Goal: Task Accomplishment & Management: Complete application form

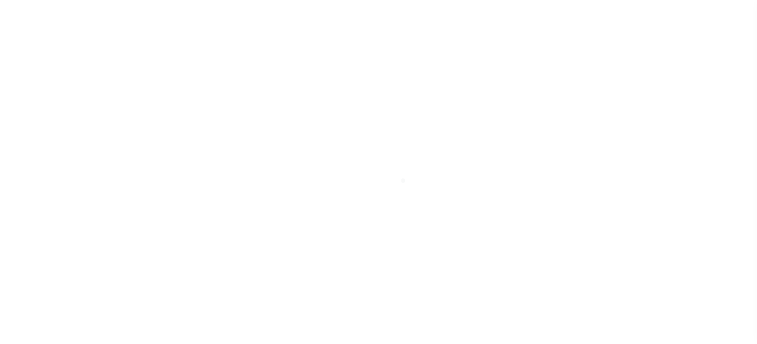
scroll to position [147, 0]
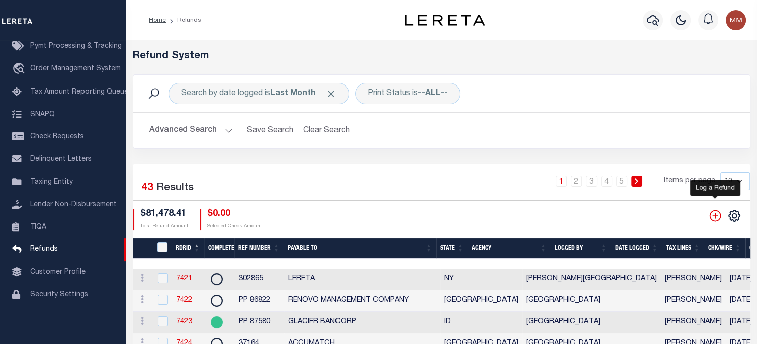
click at [717, 216] on icon "" at bounding box center [714, 215] width 13 height 13
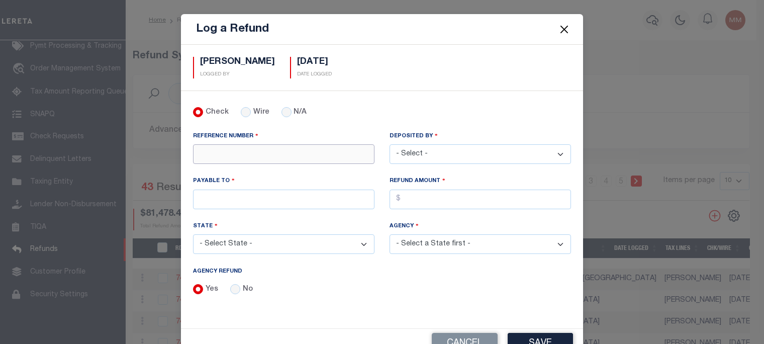
click at [231, 155] on input "REFERENCE NUMBER" at bounding box center [283, 154] width 181 height 20
type input "1104011435"
click at [479, 149] on select "- Select - [PERSON_NAME] [PERSON_NAME] [PERSON_NAME] [PERSON_NAME] [PERSON_NAME…" at bounding box center [480, 154] width 181 height 20
select select "[PERSON_NAME]"
click at [390, 144] on select "- Select - [PERSON_NAME] [PERSON_NAME] [PERSON_NAME] [PERSON_NAME] [PERSON_NAME…" at bounding box center [480, 154] width 181 height 20
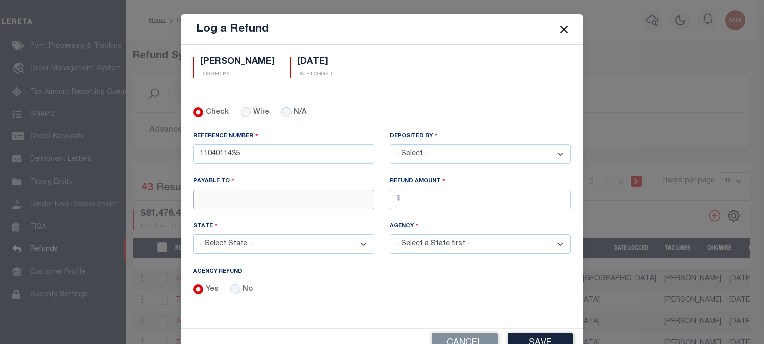
click at [216, 191] on input "PAYABLE TO" at bounding box center [283, 200] width 181 height 20
type input "LERETA"
click at [411, 199] on input "AGENCY REFUND" at bounding box center [480, 200] width 181 height 20
type input "$944.16"
click at [291, 241] on select "- Select State - [US_STATE] AL AR AZ CA CO [GEOGRAPHIC_DATA] [GEOGRAPHIC_DATA] …" at bounding box center [283, 244] width 181 height 20
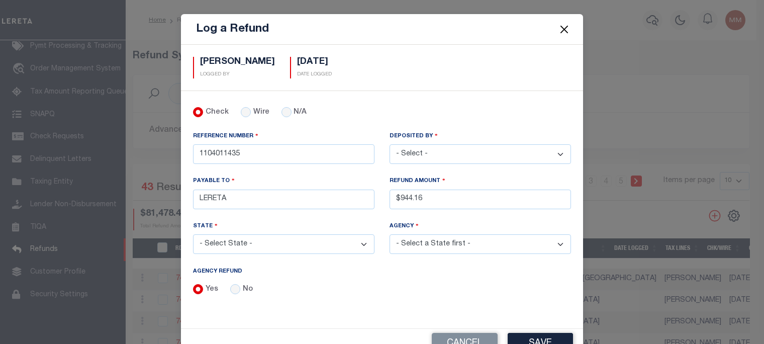
select select "CA"
click at [193, 234] on select "- Select State - [US_STATE] AL AR AZ CA CO [GEOGRAPHIC_DATA] [GEOGRAPHIC_DATA] …" at bounding box center [283, 244] width 181 height 20
click at [420, 240] on select "- Select Agency - [GEOGRAPHIC_DATA] [GEOGRAPHIC_DATA] MOBILE HOMES [PERSON_NAME…" at bounding box center [480, 244] width 181 height 20
click at [390, 234] on select "- Select Agency - [GEOGRAPHIC_DATA] [GEOGRAPHIC_DATA] MOBILE HOMES [PERSON_NAME…" at bounding box center [480, 244] width 181 height 20
click at [476, 239] on select "- Select Agency - [GEOGRAPHIC_DATA] [GEOGRAPHIC_DATA] MOBILE HOMES [PERSON_NAME…" at bounding box center [480, 244] width 181 height 20
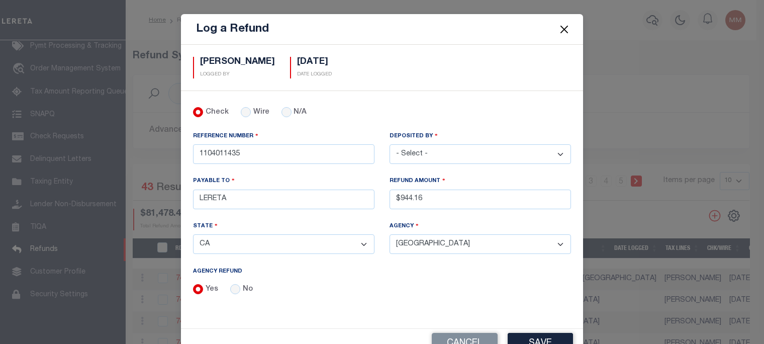
select select "606700000"
click at [390, 234] on select "- Select Agency - [GEOGRAPHIC_DATA] [GEOGRAPHIC_DATA] MOBILE HOMES [PERSON_NAME…" at bounding box center [480, 244] width 181 height 20
click at [524, 336] on button "Save" at bounding box center [540, 344] width 65 height 22
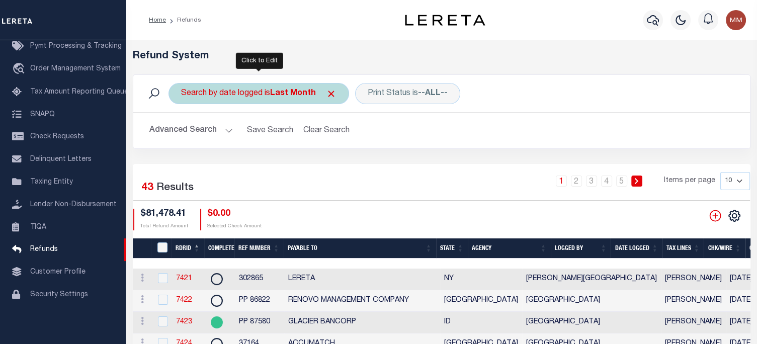
click at [247, 91] on div "Search by date logged is Last Month" at bounding box center [258, 93] width 180 height 21
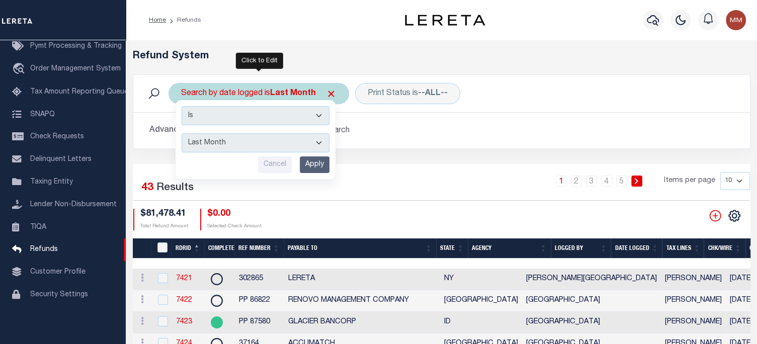
click at [215, 136] on select "This Month Last Month Last Three Months This Year Last Year" at bounding box center [255, 142] width 148 height 19
select select "This Month"
click at [181, 133] on select "This Month Last Month Last Three Months This Year Last Year" at bounding box center [255, 142] width 148 height 19
click at [318, 165] on input "Apply" at bounding box center [315, 164] width 30 height 17
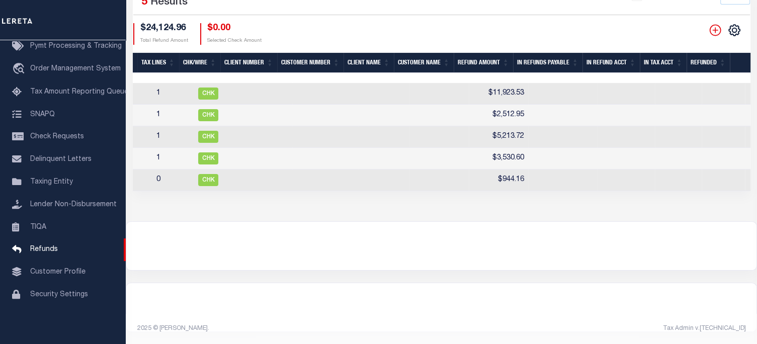
scroll to position [0, 522]
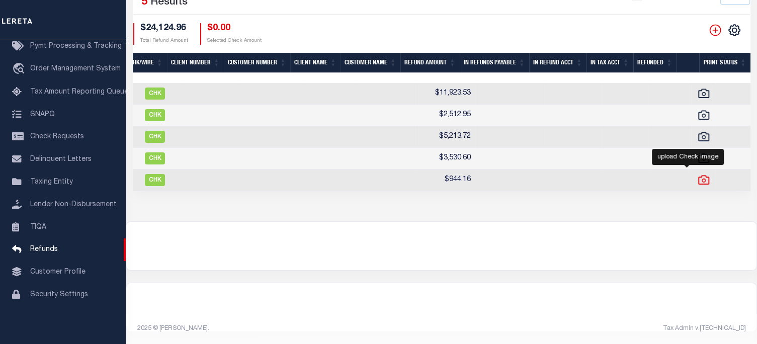
click at [697, 175] on icon at bounding box center [703, 179] width 13 height 13
checkbox input "true"
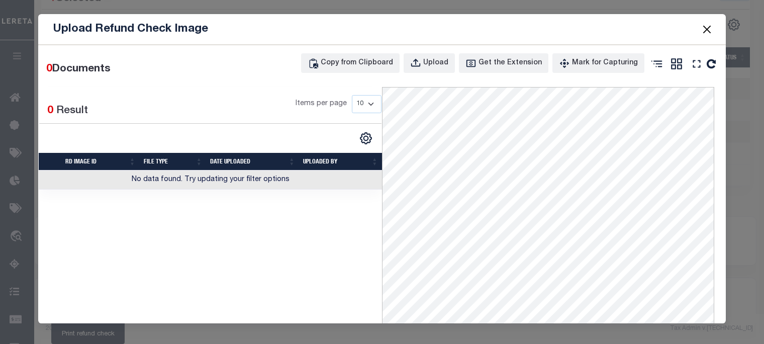
scroll to position [0, 0]
click at [435, 64] on div "Upload" at bounding box center [435, 63] width 25 height 11
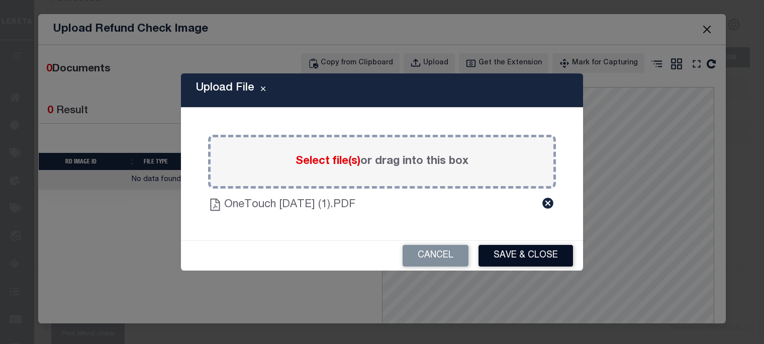
click at [530, 252] on button "Save & Close" at bounding box center [526, 256] width 95 height 22
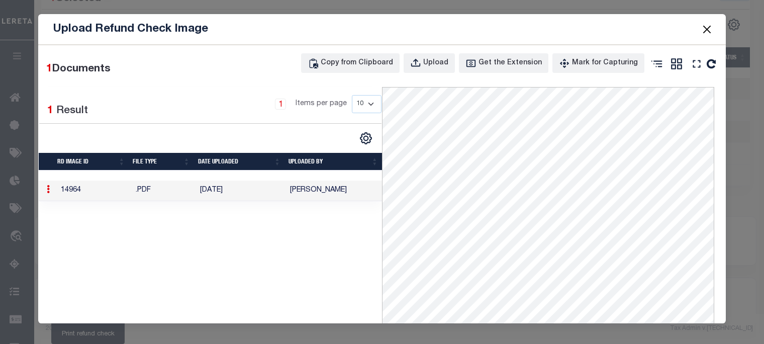
click at [708, 27] on button "Close" at bounding box center [707, 29] width 13 height 13
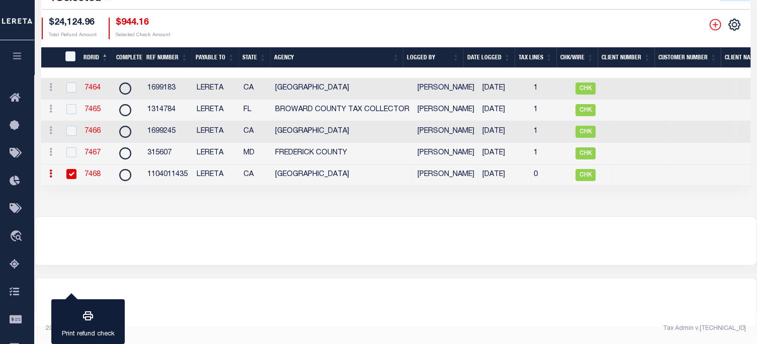
click at [100, 171] on link "7468" at bounding box center [92, 174] width 16 height 7
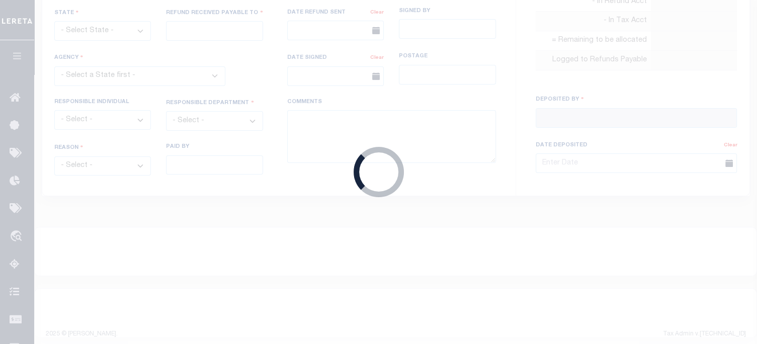
radio input "true"
type input "1104011435"
type input "$944.16"
select select "CA"
type input "LERETA"
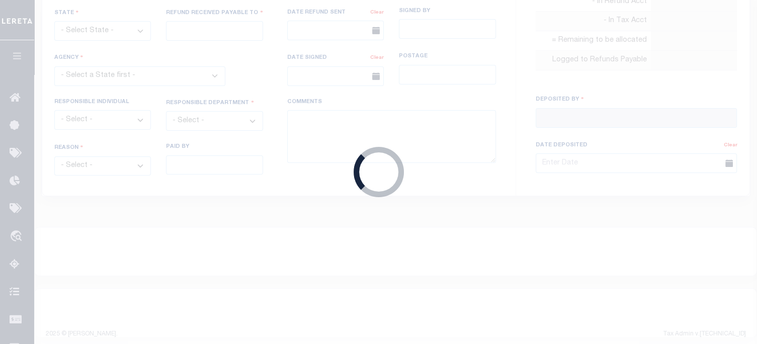
select select
type input "[PERSON_NAME]"
type input "[DATE]"
select select "606700000"
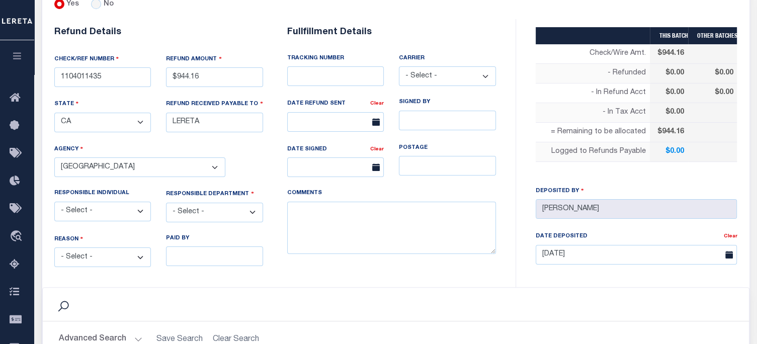
scroll to position [201, 0]
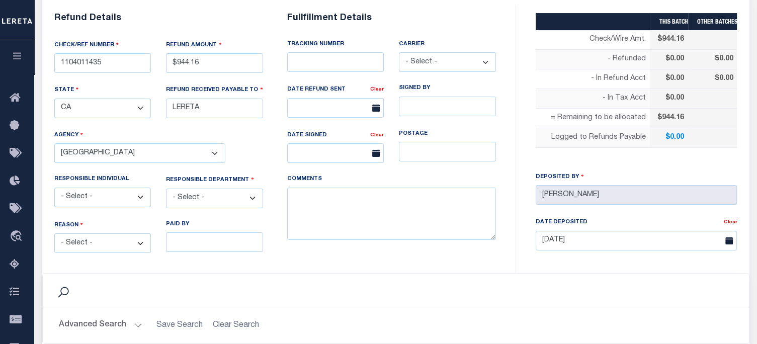
click at [122, 242] on select "- Select - Change In Value Discount Applied Duplicate Payment Exemption Applied…" at bounding box center [102, 243] width 97 height 20
select select "OVP"
click at [54, 233] on select "- Select - Change In Value Discount Applied Duplicate Payment Exemption Applied…" at bounding box center [102, 243] width 97 height 20
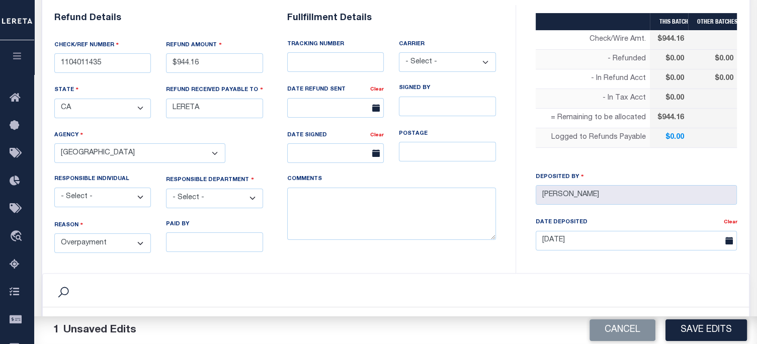
click at [194, 192] on select "- Select - 3rd Party Accounting AI Collector Customer Customer Service FactR JA…" at bounding box center [214, 199] width 97 height 20
select select "COL"
click at [166, 189] on select "- Select - 3rd Party Accounting AI Collector Customer Customer Service FactR JA…" at bounding box center [214, 199] width 97 height 20
click at [323, 210] on textarea "COMMENTS" at bounding box center [391, 214] width 209 height 53
type textarea "DEPOSITING CK [DATE]"
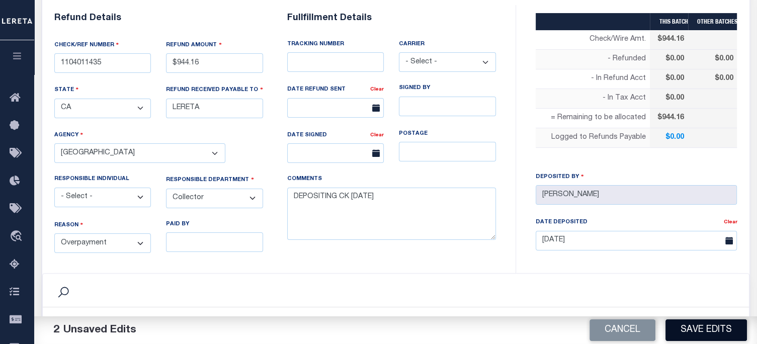
click at [713, 328] on button "Save Edits" at bounding box center [705, 330] width 81 height 22
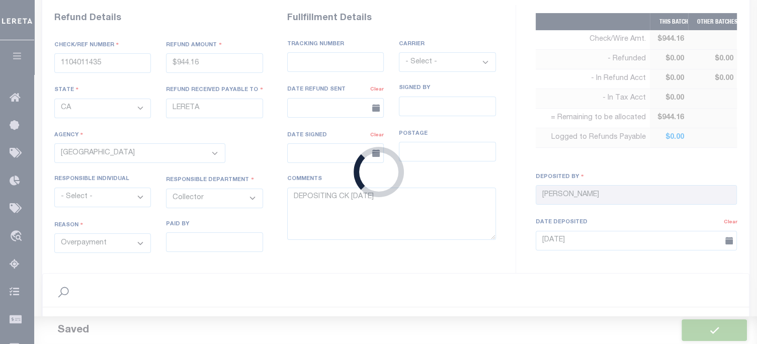
type input "$944.16"
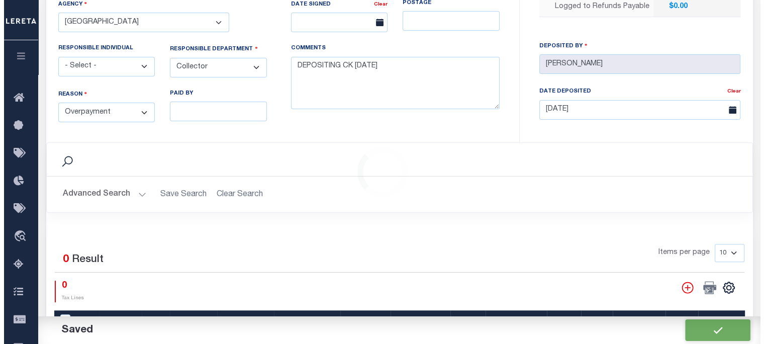
scroll to position [352, 0]
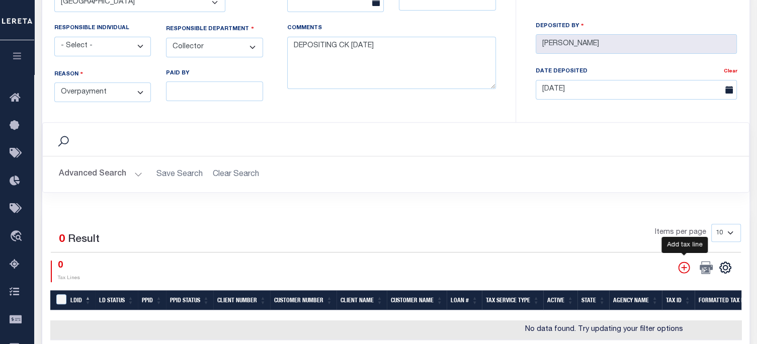
click at [683, 267] on icon "" at bounding box center [683, 267] width 13 height 13
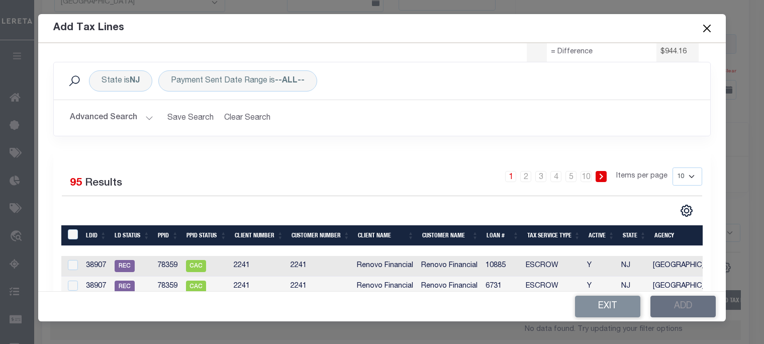
scroll to position [101, 0]
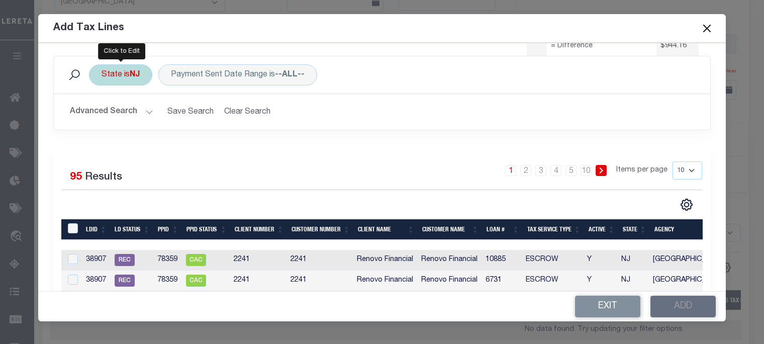
click at [118, 75] on div "State is [GEOGRAPHIC_DATA]" at bounding box center [120, 74] width 63 height 21
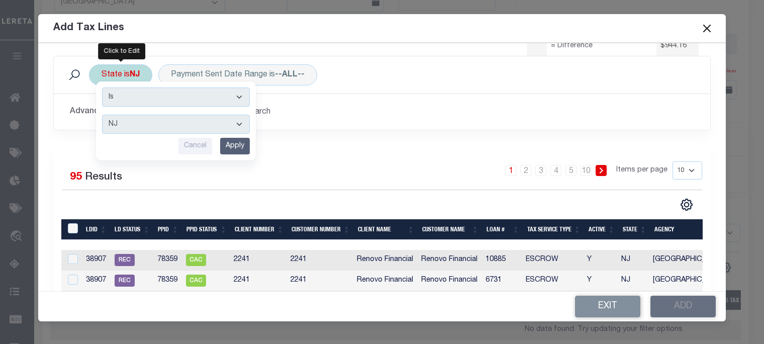
click at [119, 123] on select "AK AL AR AZ CA CO CT DC DE FL [GEOGRAPHIC_DATA] GU HI IA ID IL IN KS [GEOGRAPHI…" at bounding box center [176, 124] width 148 height 19
select select "CA"
click at [102, 115] on select "AK AL AR AZ CA CO CT DC DE FL [GEOGRAPHIC_DATA] GU HI IA ID IL IN KS [GEOGRAPHI…" at bounding box center [176, 124] width 148 height 19
click at [231, 145] on input "Apply" at bounding box center [235, 146] width 30 height 17
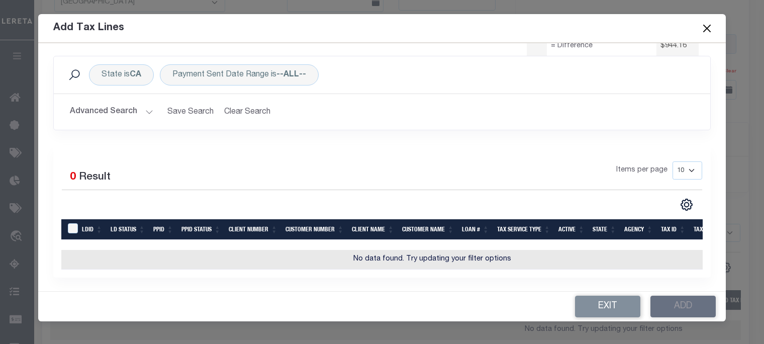
click at [135, 109] on button "Advanced Search" at bounding box center [111, 112] width 83 height 20
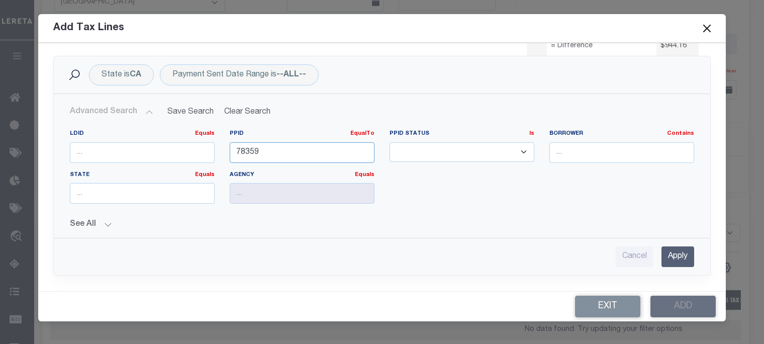
drag, startPoint x: 85, startPoint y: 145, endPoint x: -22, endPoint y: 143, distance: 107.1
click at [0, 143] on html "Home Refunds Details Profile Sign out" at bounding box center [382, 75] width 764 height 854
type input "85359"
click at [666, 258] on input "Apply" at bounding box center [678, 256] width 33 height 21
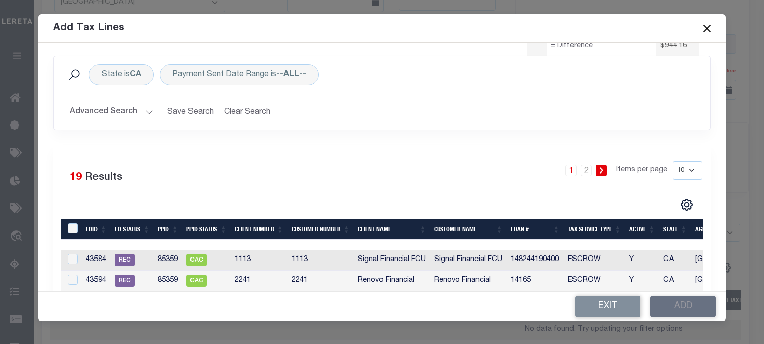
click at [679, 171] on select "10 25 50 100" at bounding box center [688, 170] width 30 height 18
select select "50"
click at [673, 161] on select "10 25 50 100" at bounding box center [688, 170] width 30 height 18
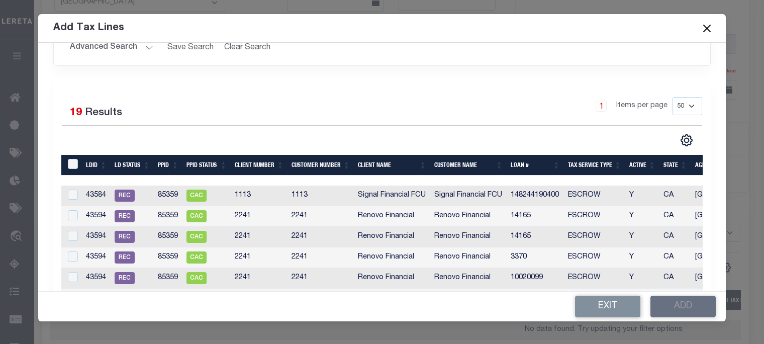
scroll to position [201, 0]
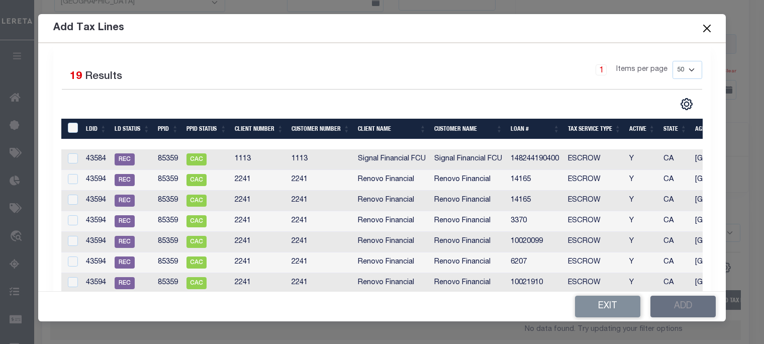
drag, startPoint x: 435, startPoint y: 142, endPoint x: 614, endPoint y: 143, distance: 179.0
click at [614, 143] on div at bounding box center [378, 144] width 634 height 10
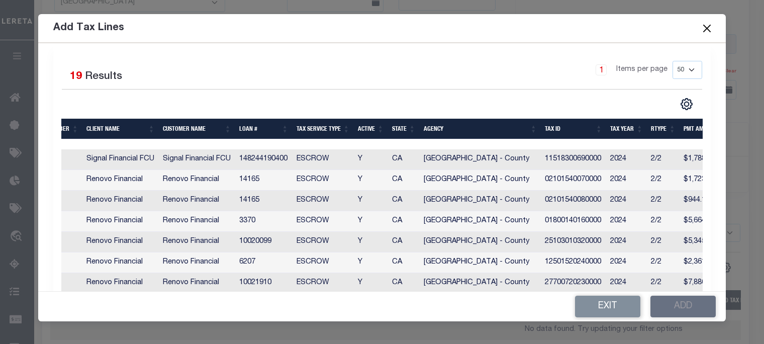
scroll to position [0, 296]
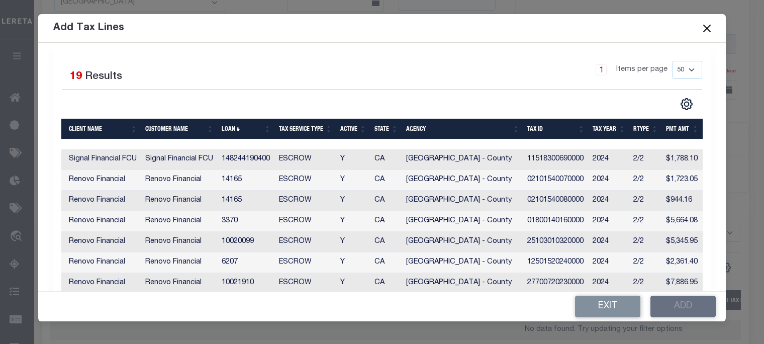
click at [674, 197] on td "$944.16" at bounding box center [682, 201] width 41 height 21
checkbox input "true"
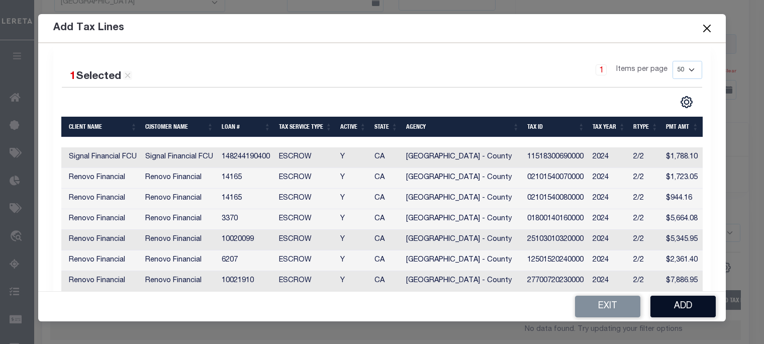
click at [680, 304] on button "Add" at bounding box center [683, 307] width 65 height 22
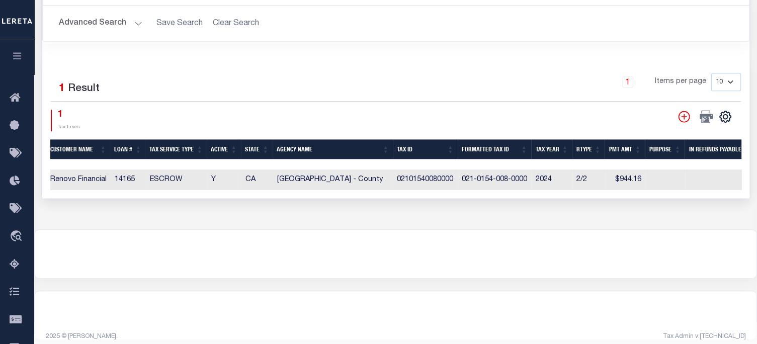
scroll to position [0, 480]
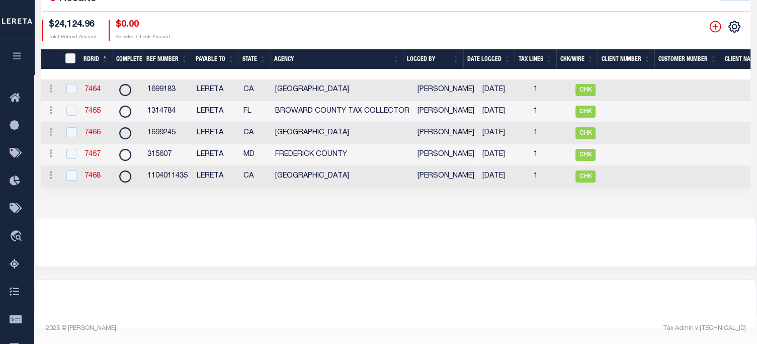
click at [715, 24] on icon "" at bounding box center [714, 26] width 13 height 13
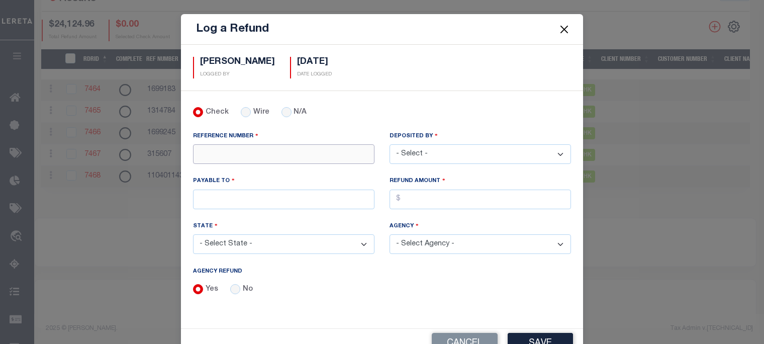
click at [214, 147] on input "REFERENCE NUMBER" at bounding box center [283, 154] width 181 height 20
type input "40326"
click at [440, 145] on select "- Select - [PERSON_NAME] [PERSON_NAME] [PERSON_NAME] [PERSON_NAME] [PERSON_NAME…" at bounding box center [480, 154] width 181 height 20
select select "[PERSON_NAME]"
click at [390, 144] on select "- Select - [PERSON_NAME] [PERSON_NAME] [PERSON_NAME] [PERSON_NAME] [PERSON_NAME…" at bounding box center [480, 154] width 181 height 20
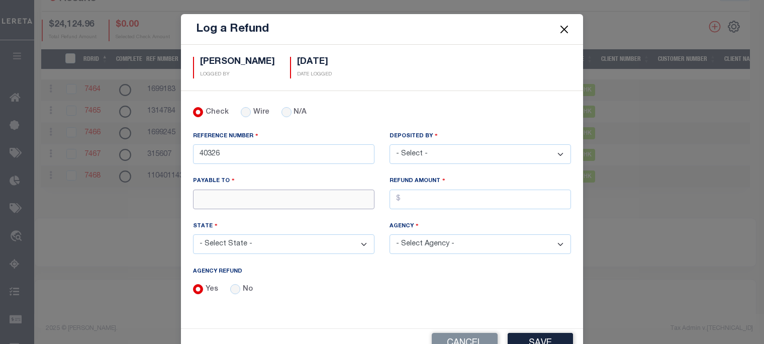
click at [239, 198] on input "PAYABLE TO" at bounding box center [283, 200] width 181 height 20
type input "LERETA"
click at [415, 198] on input "AGENCY REFUND" at bounding box center [480, 200] width 181 height 20
type input "$6.69"
click at [303, 236] on select "- Select State - [US_STATE] AL AR AZ CA CO [GEOGRAPHIC_DATA] [GEOGRAPHIC_DATA] …" at bounding box center [283, 244] width 181 height 20
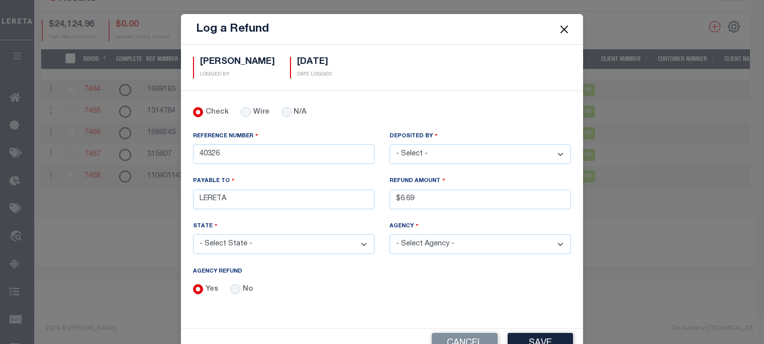
select select "[GEOGRAPHIC_DATA]"
click at [193, 234] on select "- Select State - [US_STATE] AL AR AZ CA CO [GEOGRAPHIC_DATA] [GEOGRAPHIC_DATA] …" at bounding box center [283, 244] width 181 height 20
click at [454, 242] on select "- Select Agency - [PERSON_NAME][GEOGRAPHIC_DATA] IRR DIST #19 [GEOGRAPHIC_DATA]…" at bounding box center [480, 244] width 181 height 20
select select "4832980000"
click at [390, 234] on select "- Select Agency - [PERSON_NAME][GEOGRAPHIC_DATA] IRR DIST #19 [GEOGRAPHIC_DATA]…" at bounding box center [480, 244] width 181 height 20
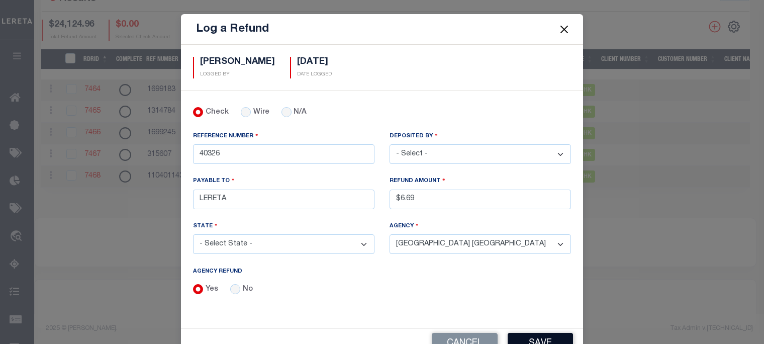
click at [531, 333] on button "Save" at bounding box center [540, 344] width 65 height 22
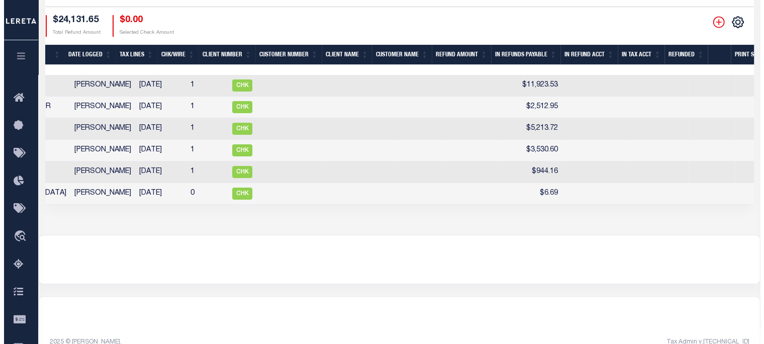
scroll to position [0, 440]
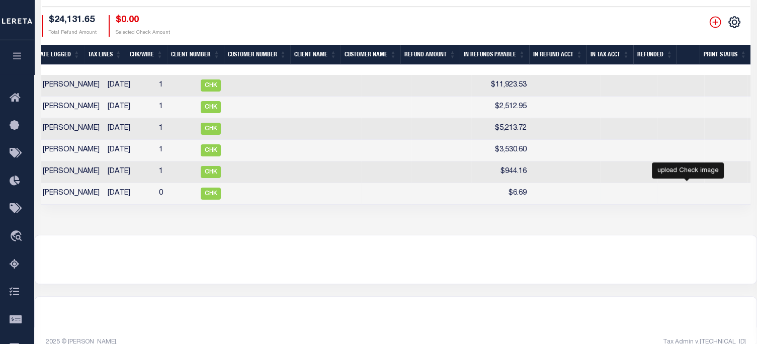
click at [753, 195] on icon at bounding box center [759, 193] width 13 height 13
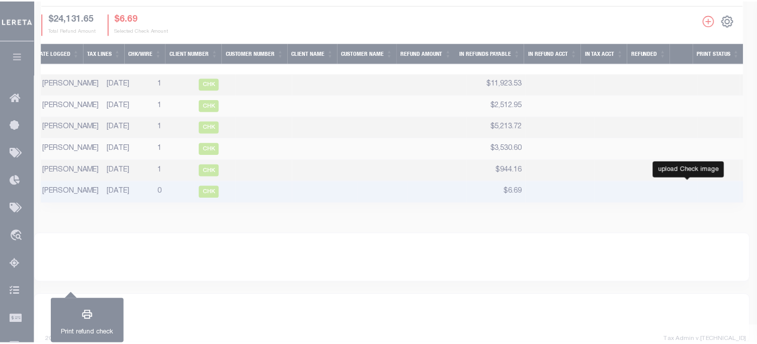
scroll to position [0, 433]
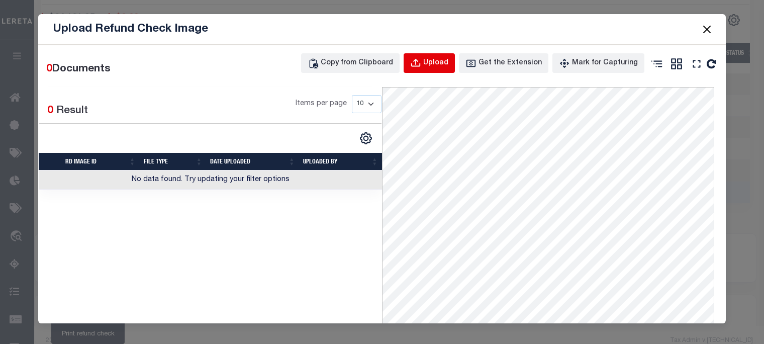
click at [438, 58] on div "Upload" at bounding box center [435, 63] width 25 height 11
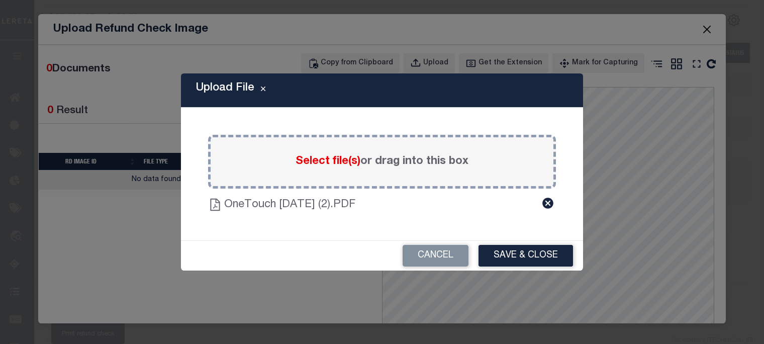
click at [526, 253] on button "Save & Close" at bounding box center [526, 256] width 95 height 22
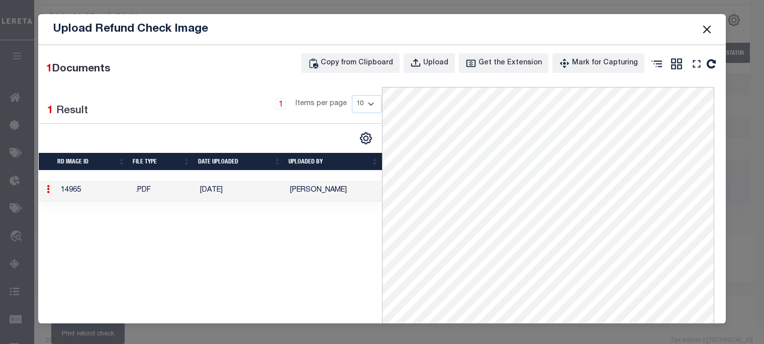
click at [704, 27] on button "Close" at bounding box center [707, 29] width 13 height 13
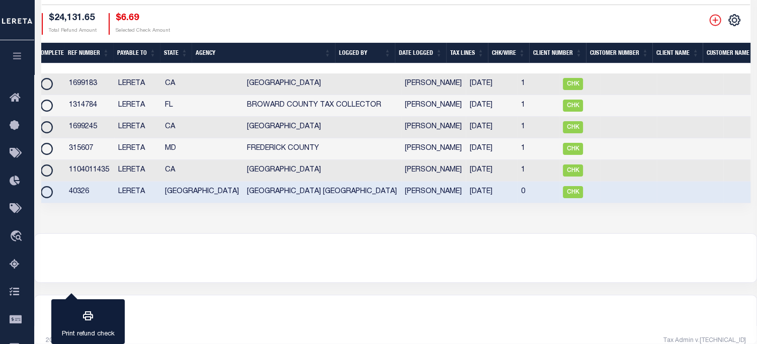
scroll to position [0, 0]
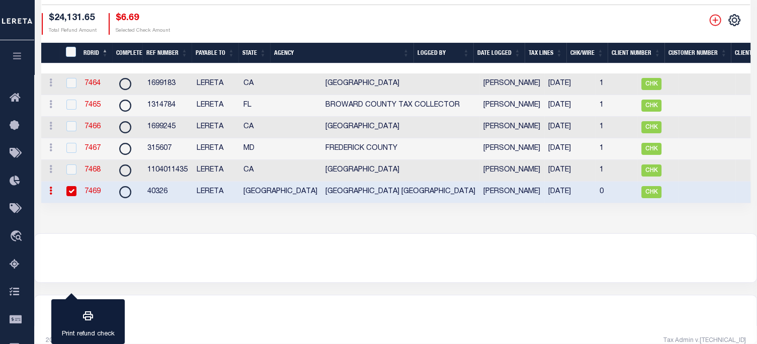
click at [95, 189] on td "7469" at bounding box center [96, 192] width 33 height 22
checkbox input "false"
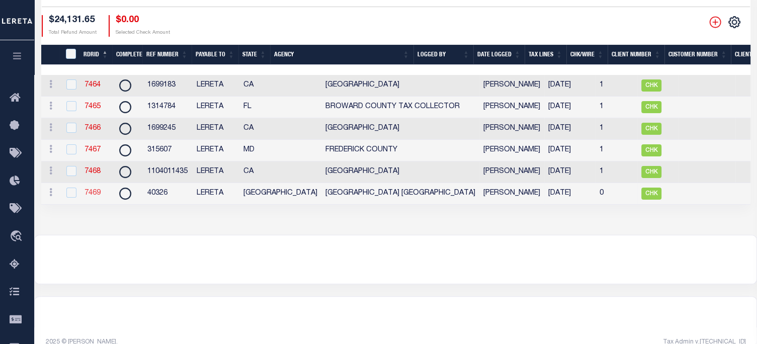
click at [95, 196] on link "7469" at bounding box center [92, 193] width 16 height 7
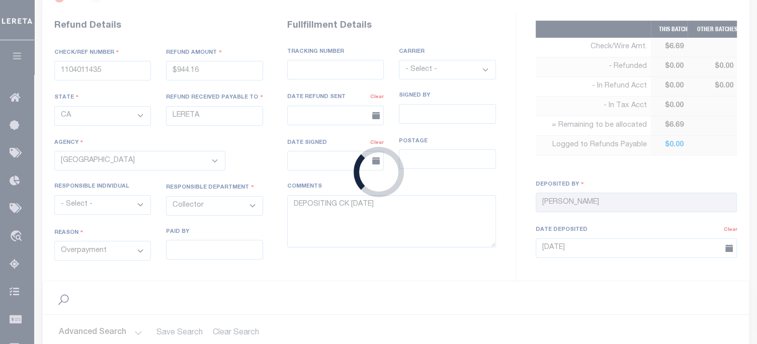
type input "40326"
type input "$6.69"
select select "[GEOGRAPHIC_DATA]"
select select
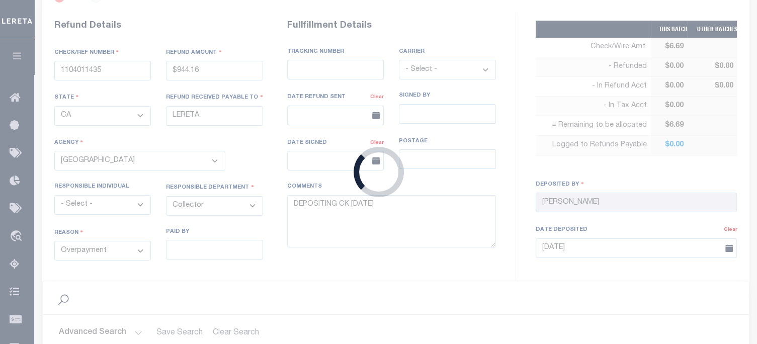
select select
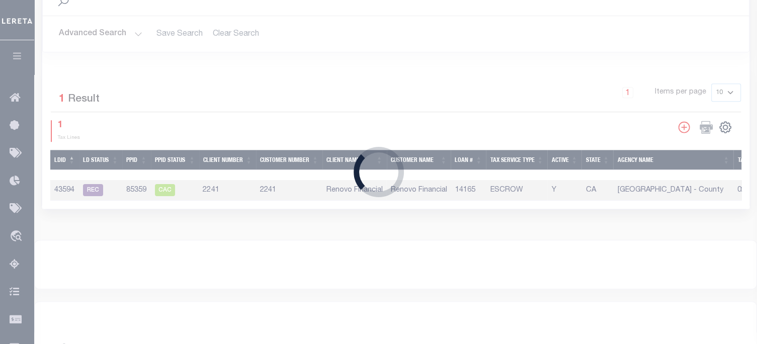
select select "4832980000"
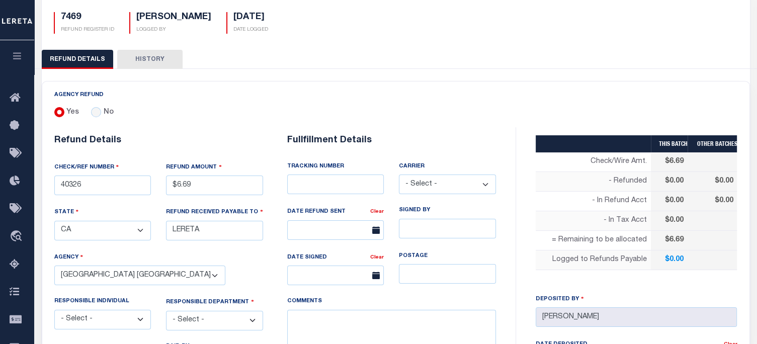
scroll to position [201, 0]
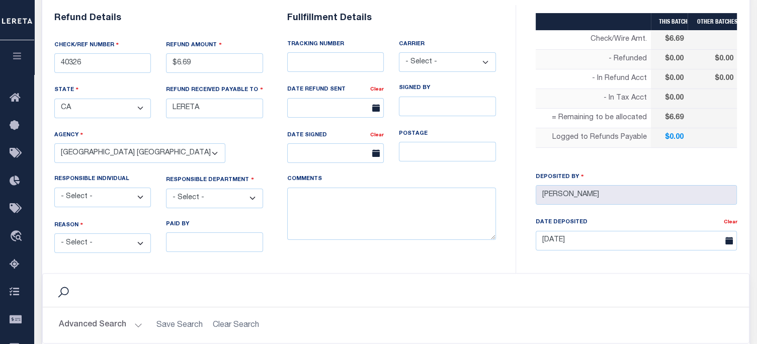
click at [105, 238] on select "- Select - Change In Value Discount Applied Duplicate Payment Exemption Applied…" at bounding box center [102, 243] width 97 height 20
select select "OVP"
click at [54, 233] on select "- Select - Change In Value Discount Applied Duplicate Payment Exemption Applied…" at bounding box center [102, 243] width 97 height 20
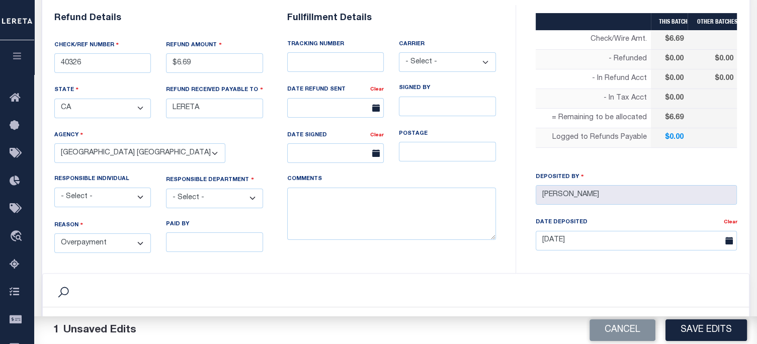
click at [193, 196] on select "- Select - 3rd Party Accounting AI Collector Customer Customer Service FactR JA…" at bounding box center [214, 199] width 97 height 20
select select "COL"
click at [166, 189] on select "- Select - 3rd Party Accounting AI Collector Customer Customer Service FactR JA…" at bounding box center [214, 199] width 97 height 20
click at [324, 217] on textarea "COMMENTS" at bounding box center [391, 214] width 209 height 53
type textarea "ENDORSING CK TO LENDER"
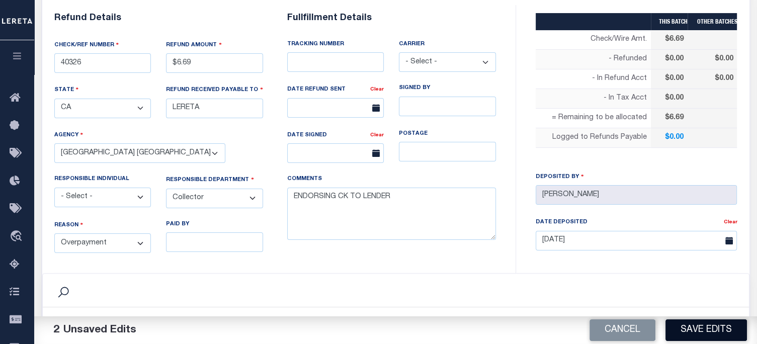
click at [703, 330] on button "Save Edits" at bounding box center [705, 330] width 81 height 22
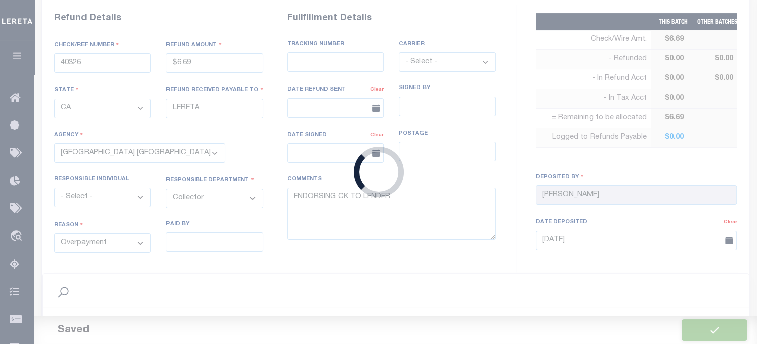
type input "$6.69"
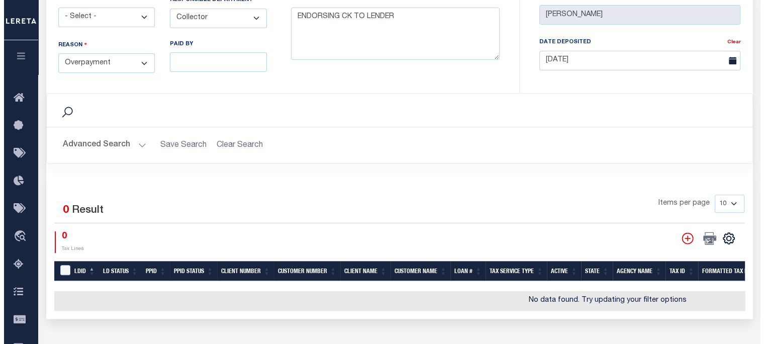
scroll to position [402, 0]
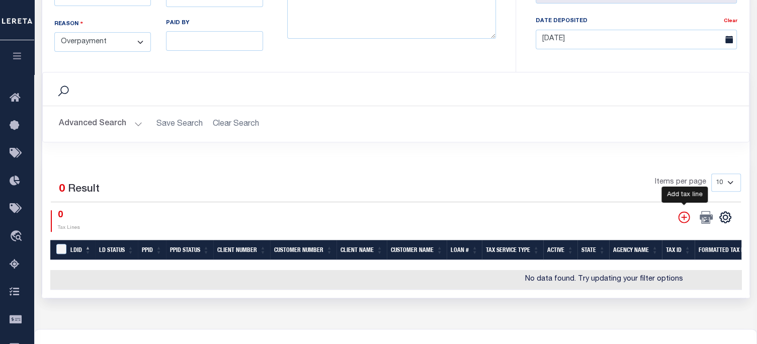
click at [687, 213] on icon "" at bounding box center [683, 217] width 13 height 13
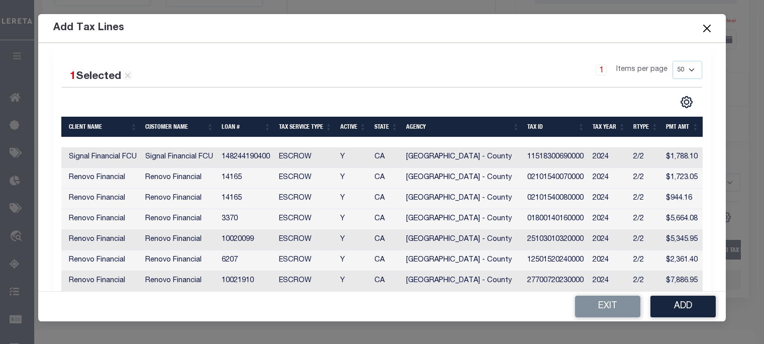
scroll to position [0, 0]
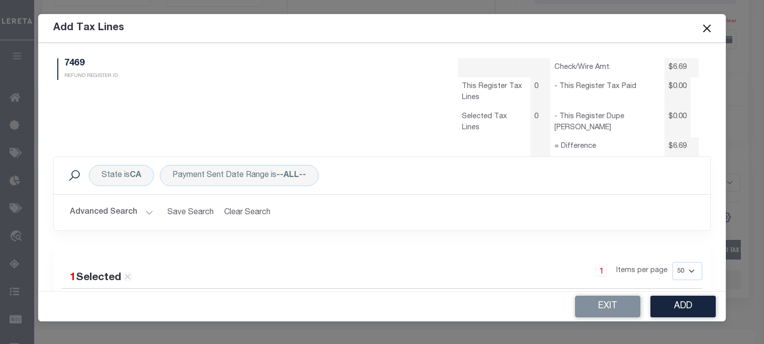
select select "50"
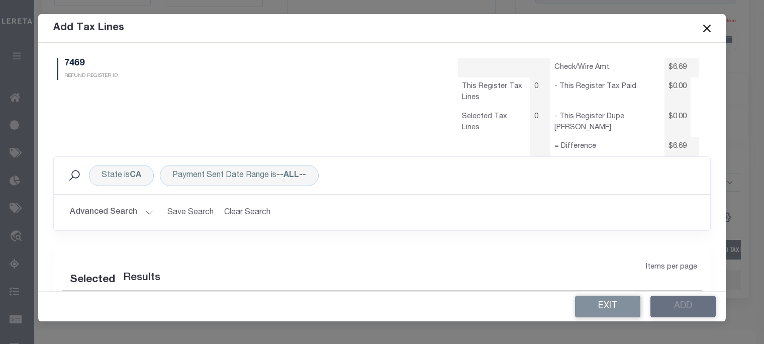
select select "50"
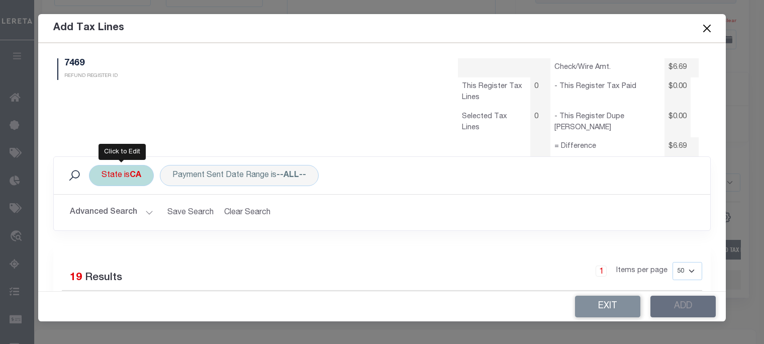
click at [129, 176] on div "State is CA" at bounding box center [121, 175] width 65 height 21
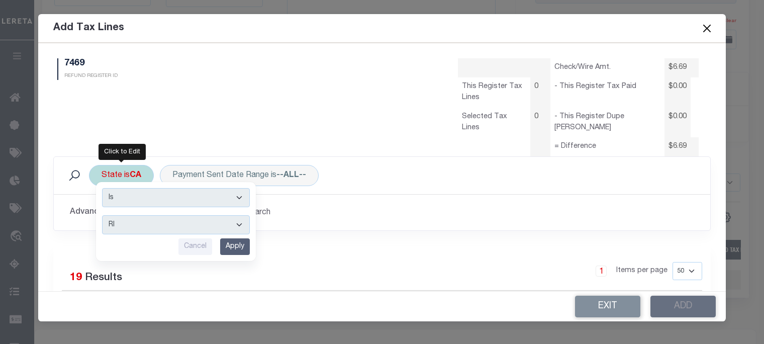
click at [115, 223] on select "AK AL AR AZ CA CO CT DC DE FL [GEOGRAPHIC_DATA] GU HI IA ID IL IN KS [GEOGRAPHI…" at bounding box center [176, 224] width 148 height 19
select select "[GEOGRAPHIC_DATA]"
click at [102, 215] on select "AK AL AR AZ CA CO CT DC DE FL [GEOGRAPHIC_DATA] GU HI IA ID IL IN KS [GEOGRAPHI…" at bounding box center [176, 224] width 148 height 19
click at [235, 249] on input "Apply" at bounding box center [235, 246] width 30 height 17
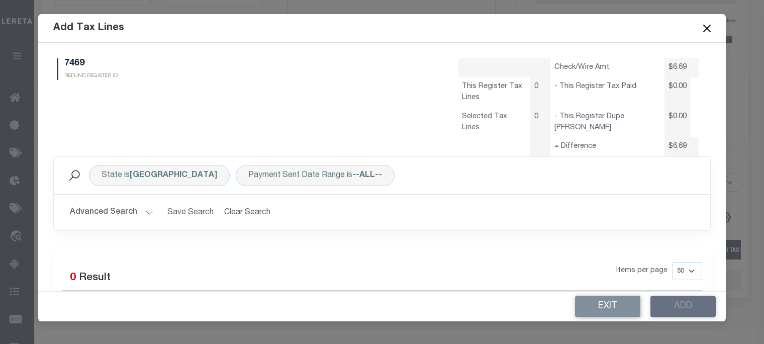
click at [144, 206] on button "Advanced Search" at bounding box center [111, 213] width 83 height 20
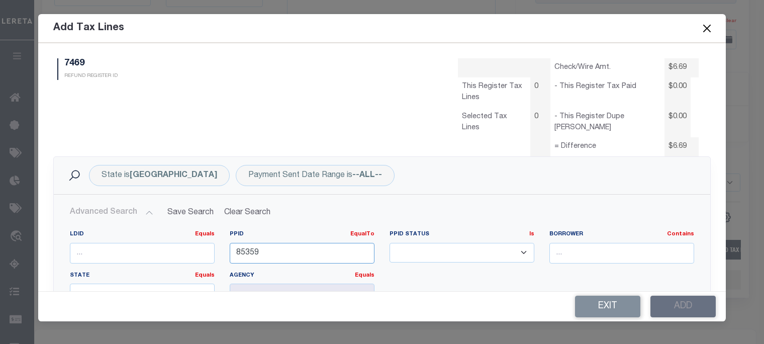
drag, startPoint x: 233, startPoint y: 256, endPoint x: -73, endPoint y: 243, distance: 307.0
click at [0, 243] on html "Home Refunds Details Profile Sign out" at bounding box center [382, 25] width 764 height 854
type input "81319"
click at [119, 252] on input "number" at bounding box center [142, 253] width 145 height 21
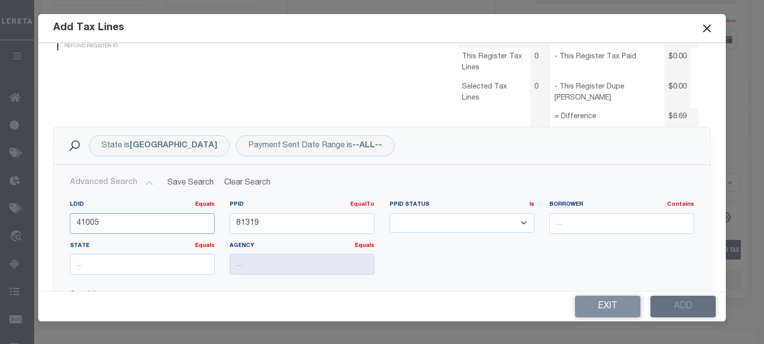
scroll to position [101, 0]
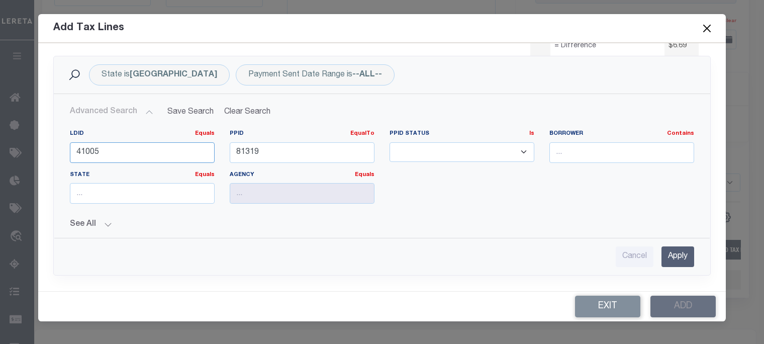
type input "41005"
click at [667, 252] on input "Apply" at bounding box center [678, 256] width 33 height 21
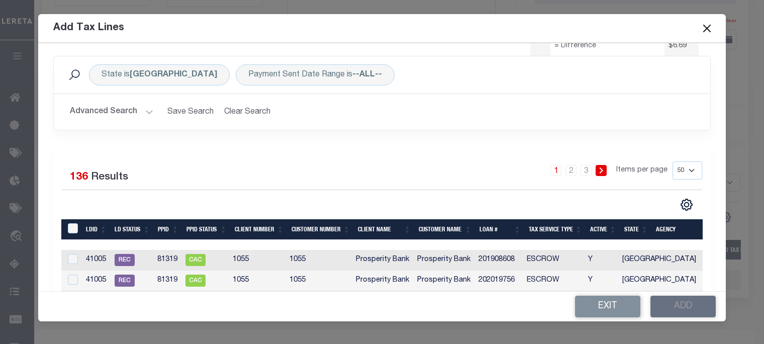
click at [681, 174] on select "10 25 50 100" at bounding box center [688, 170] width 30 height 18
select select "100"
click at [673, 161] on select "10 25 50 100" at bounding box center [688, 170] width 30 height 18
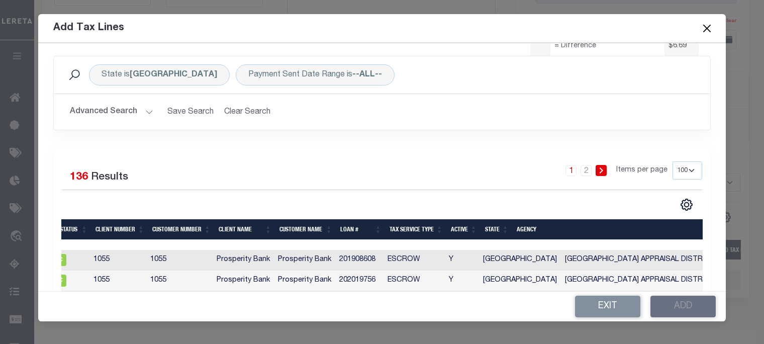
scroll to position [0, 0]
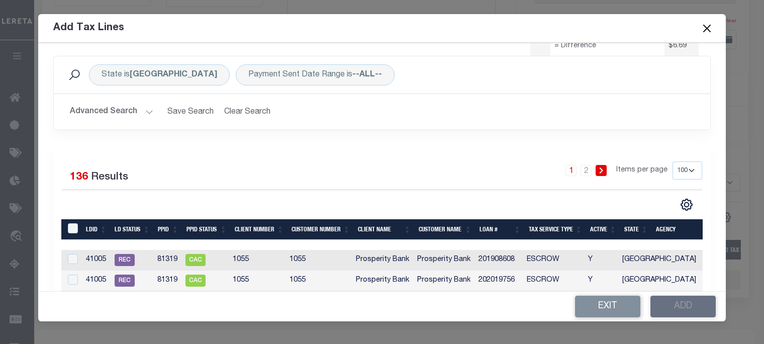
click at [491, 227] on th "Loan #" at bounding box center [500, 229] width 49 height 21
click at [486, 230] on th "Loan #" at bounding box center [500, 229] width 49 height 21
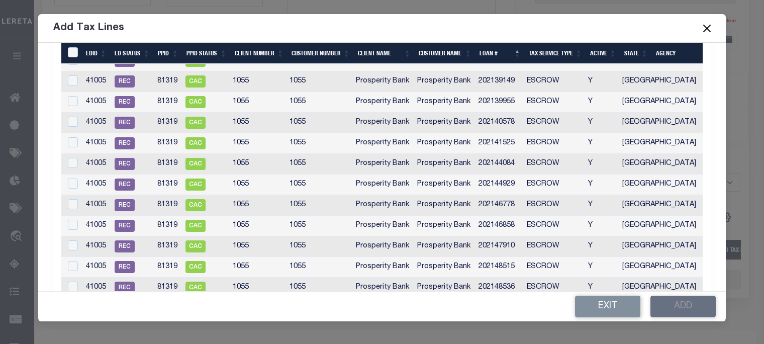
scroll to position [1106, 0]
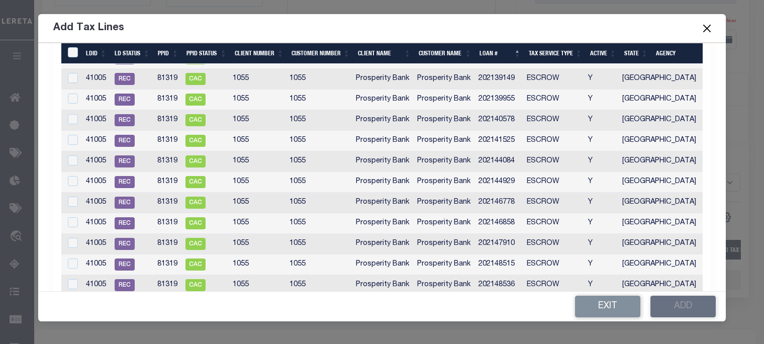
click at [506, 238] on td "202147910" at bounding box center [499, 244] width 48 height 21
checkbox input "true"
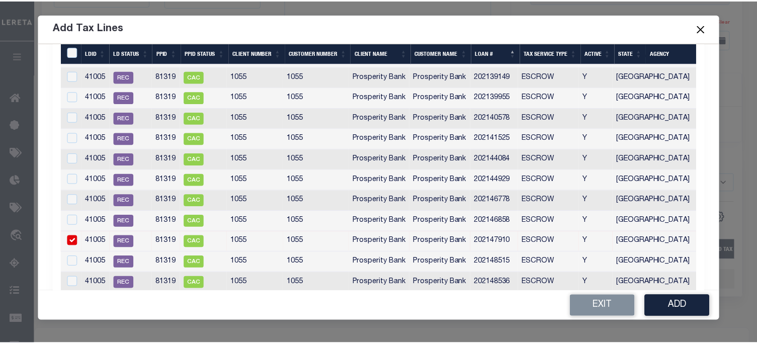
scroll to position [1104, 0]
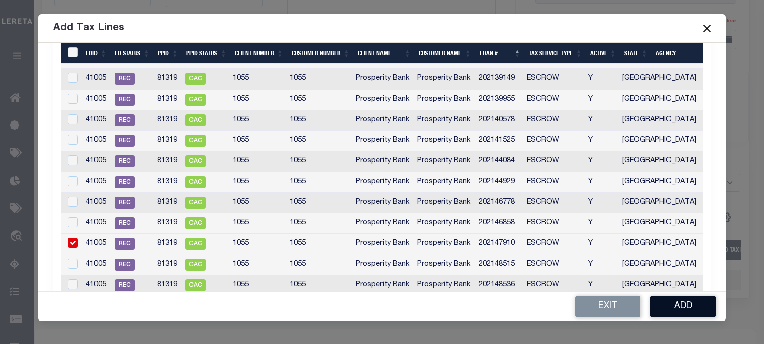
click at [703, 298] on button "Add" at bounding box center [683, 307] width 65 height 22
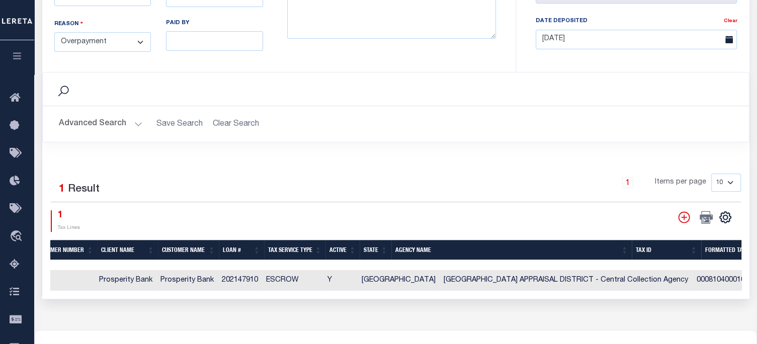
scroll to position [0, 250]
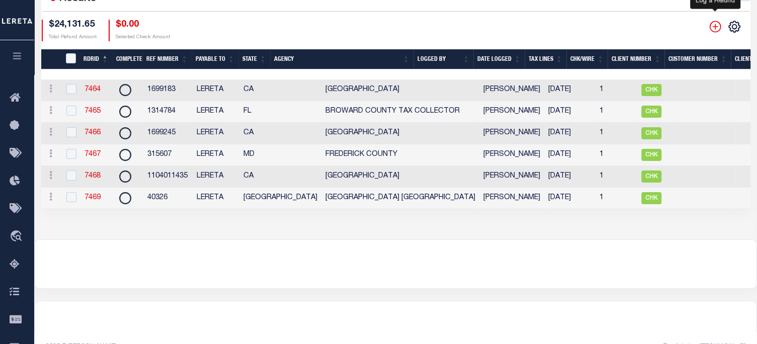
click at [716, 24] on icon "" at bounding box center [714, 26] width 13 height 13
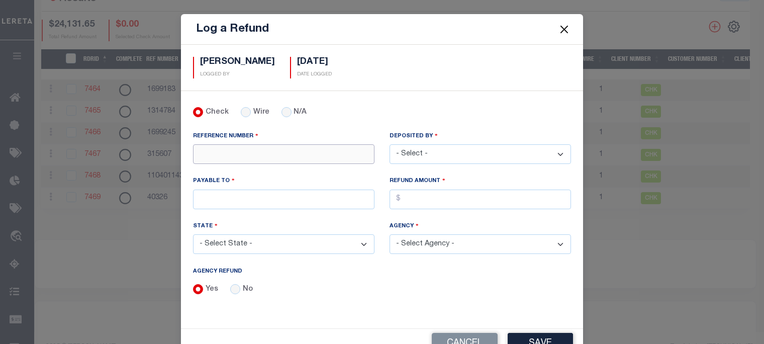
click at [223, 148] on input "REFERENCE NUMBER" at bounding box center [283, 154] width 181 height 20
type input "40920"
click at [441, 154] on select "- Select - [PERSON_NAME] [PERSON_NAME] [PERSON_NAME] [PERSON_NAME] [PERSON_NAME…" at bounding box center [480, 154] width 181 height 20
select select "[PERSON_NAME]"
click at [390, 144] on select "- Select - [PERSON_NAME] [PERSON_NAME] [PERSON_NAME] [PERSON_NAME] [PERSON_NAME…" at bounding box center [480, 154] width 181 height 20
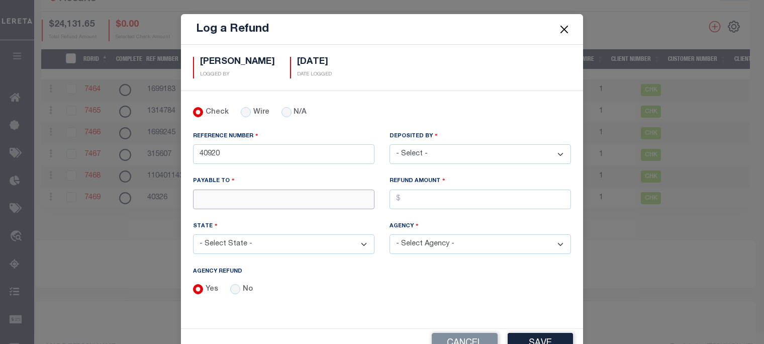
click at [267, 194] on input "PAYABLE TO" at bounding box center [283, 200] width 181 height 20
type input "LERETA"
click at [436, 198] on input "AGENCY REFUND" at bounding box center [480, 200] width 181 height 20
type input "$6.63"
click at [318, 243] on select "- Select State - [US_STATE] AL AR AZ CA CO [GEOGRAPHIC_DATA] [GEOGRAPHIC_DATA] …" at bounding box center [283, 244] width 181 height 20
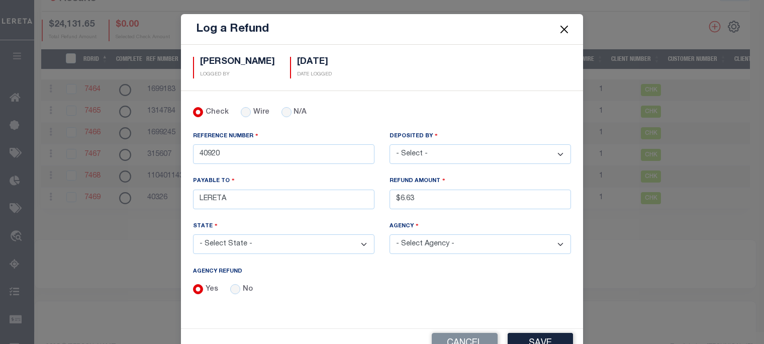
select select "[GEOGRAPHIC_DATA]"
click at [193, 234] on select "- Select State - [US_STATE] AL AR AZ CA CO [GEOGRAPHIC_DATA] [GEOGRAPHIC_DATA] …" at bounding box center [283, 244] width 181 height 20
click at [428, 244] on select "- Select Agency - [PERSON_NAME][GEOGRAPHIC_DATA] IRR DIST #19 [GEOGRAPHIC_DATA]…" at bounding box center [480, 244] width 181 height 20
select select "4832980000"
click at [390, 234] on select "- Select Agency - [PERSON_NAME][GEOGRAPHIC_DATA] IRR DIST #19 [GEOGRAPHIC_DATA]…" at bounding box center [480, 244] width 181 height 20
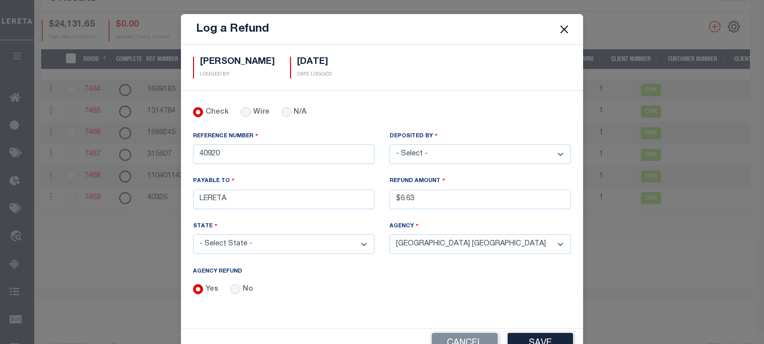
click at [531, 336] on button "Save" at bounding box center [540, 344] width 65 height 22
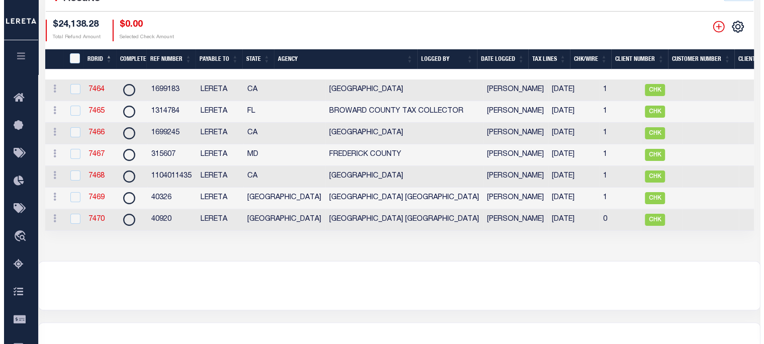
scroll to position [0, 440]
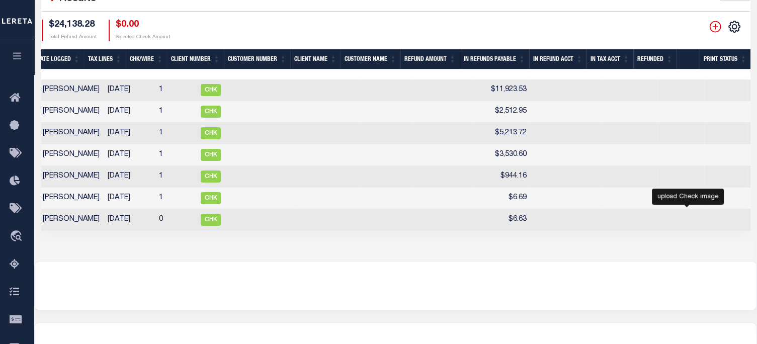
click at [753, 224] on icon at bounding box center [759, 219] width 13 height 13
checkbox input "true"
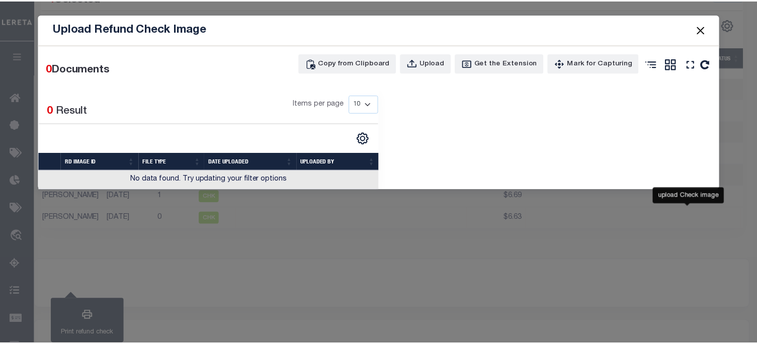
scroll to position [0, 433]
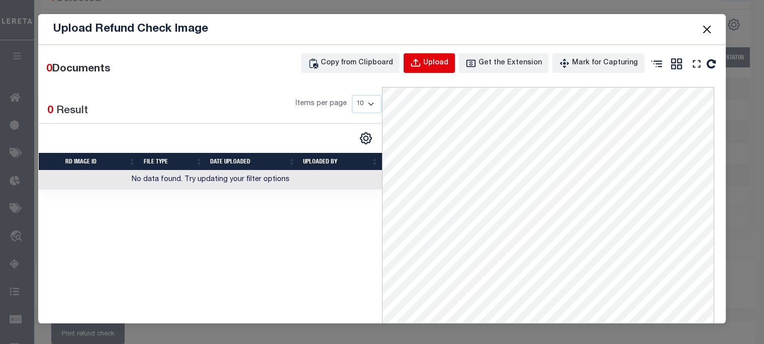
click at [419, 65] on icon "button" at bounding box center [415, 63] width 11 height 11
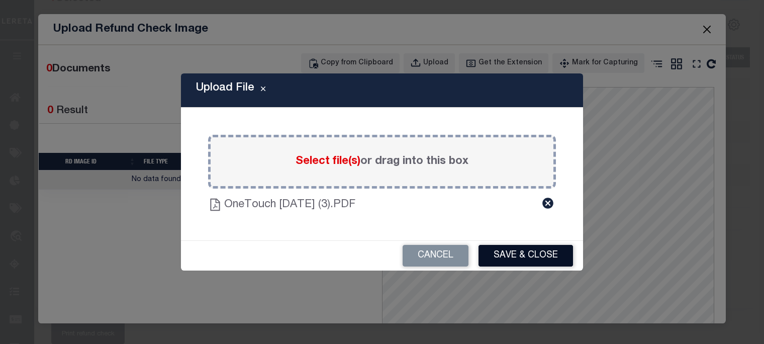
click at [537, 254] on button "Save & Close" at bounding box center [526, 256] width 95 height 22
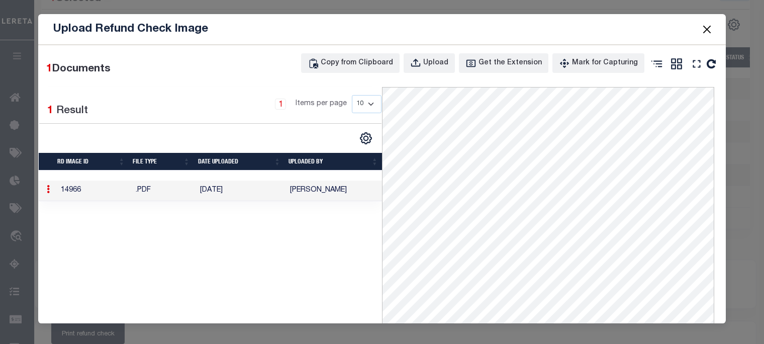
click at [712, 21] on span at bounding box center [707, 29] width 38 height 28
click at [707, 24] on button "Close" at bounding box center [707, 29] width 13 height 13
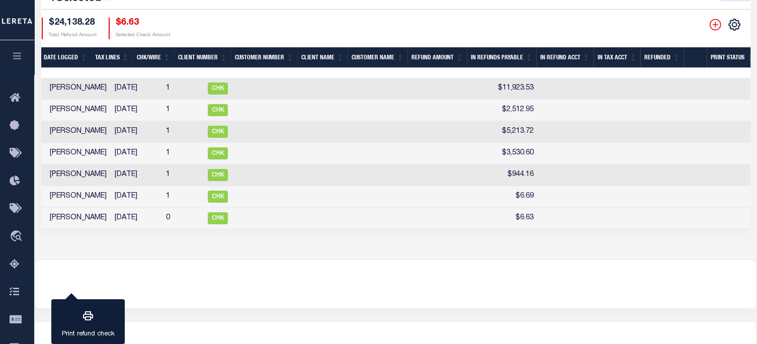
scroll to position [0, 0]
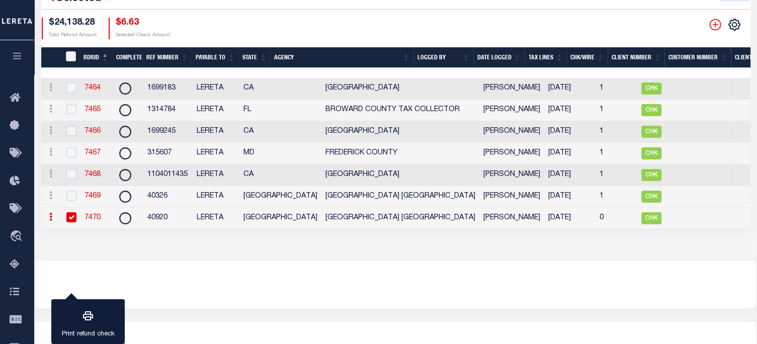
click at [90, 220] on link "7470" at bounding box center [92, 217] width 16 height 7
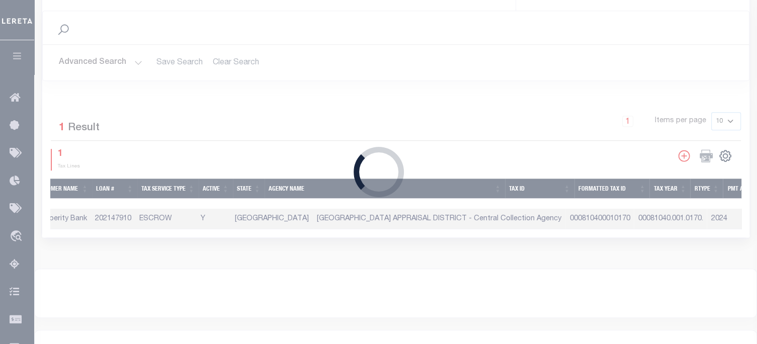
type input "40920"
type input "$6.63"
select select
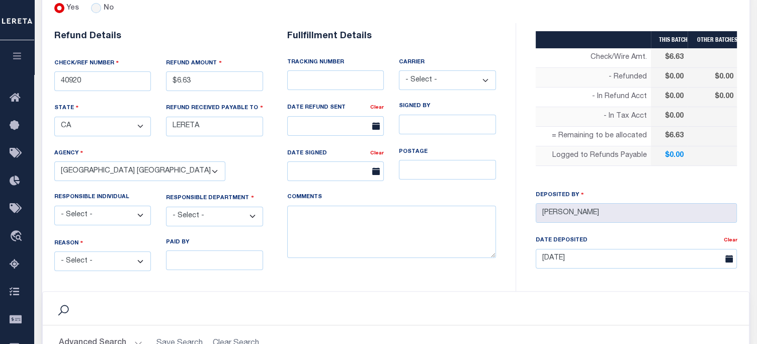
scroll to position [201, 0]
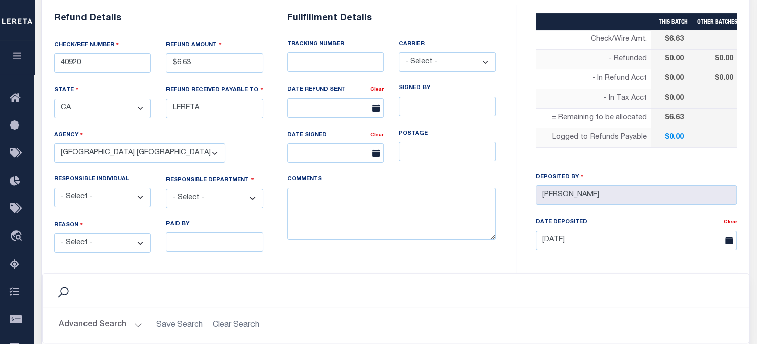
click at [118, 242] on select "- Select - Change In Value Discount Applied Duplicate Payment Exemption Applied…" at bounding box center [102, 243] width 97 height 20
select select "OVP"
click at [54, 233] on select "- Select - Change In Value Discount Applied Duplicate Payment Exemption Applied…" at bounding box center [102, 243] width 97 height 20
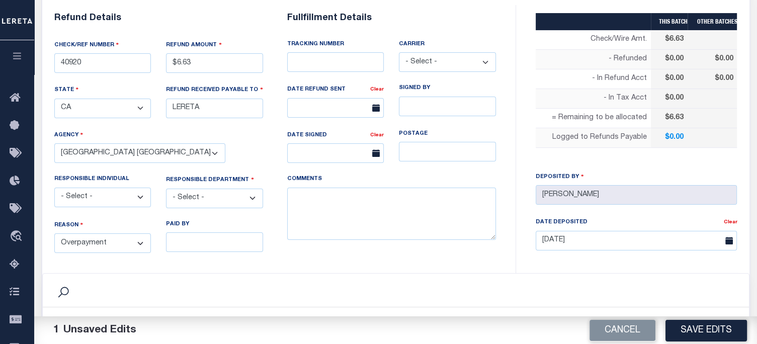
click at [204, 195] on select "- Select - 3rd Party Accounting AI Collector Customer Customer Service FactR JA…" at bounding box center [214, 199] width 97 height 20
select select "COL"
click at [166, 189] on select "- Select - 3rd Party Accounting AI Collector Customer Customer Service FactR JA…" at bounding box center [214, 199] width 97 height 20
click at [314, 205] on textarea "COMMENTS" at bounding box center [391, 214] width 209 height 53
type textarea "ENDORSING CK TO LENDER"
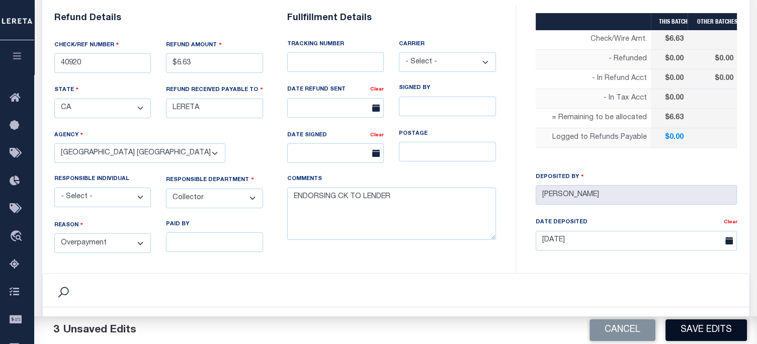
click at [714, 328] on button "Save Edits" at bounding box center [705, 330] width 81 height 22
type input "$6.63"
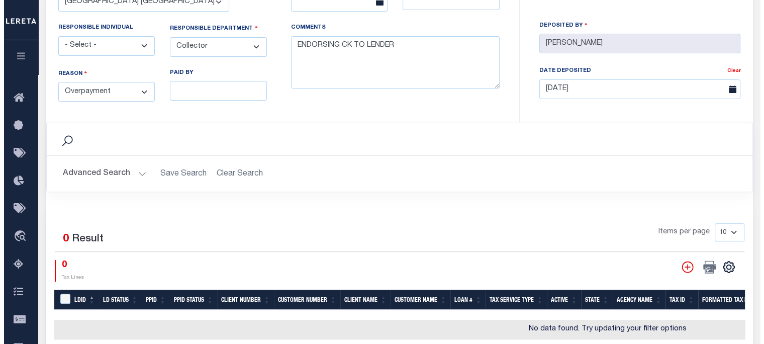
scroll to position [402, 0]
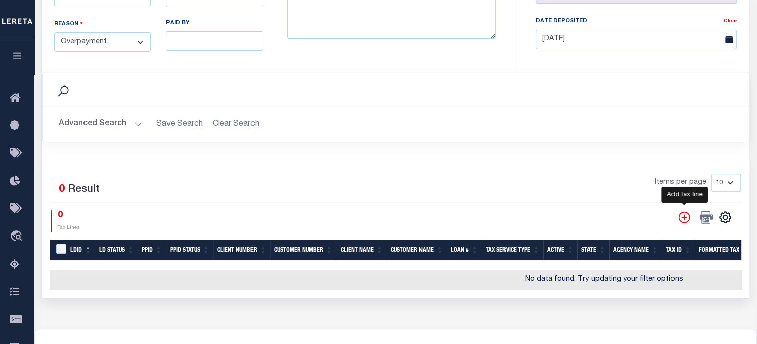
click at [681, 213] on icon "" at bounding box center [683, 217] width 13 height 13
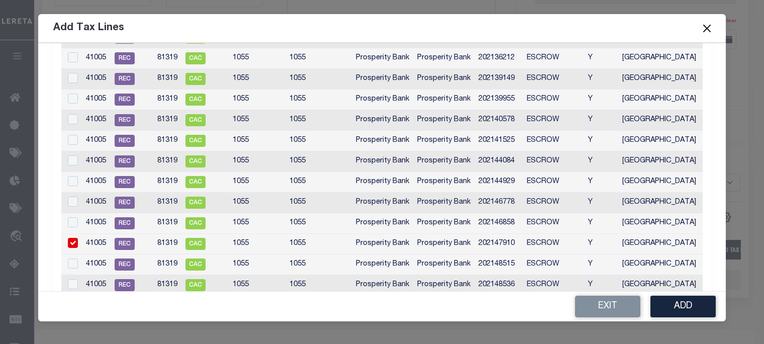
scroll to position [0, 0]
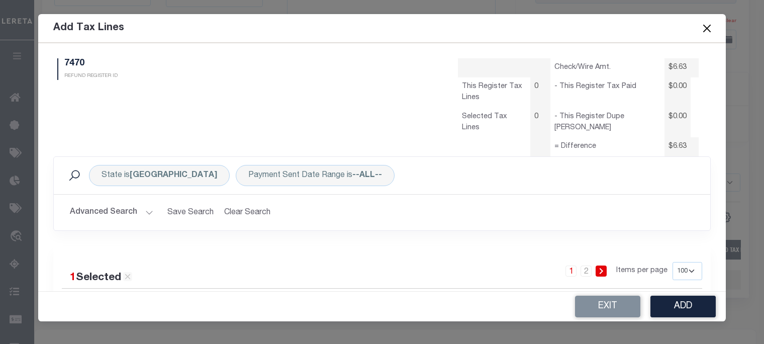
select select "100"
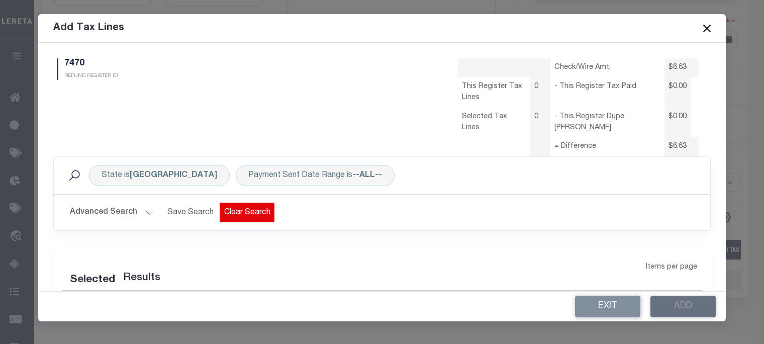
select select "100"
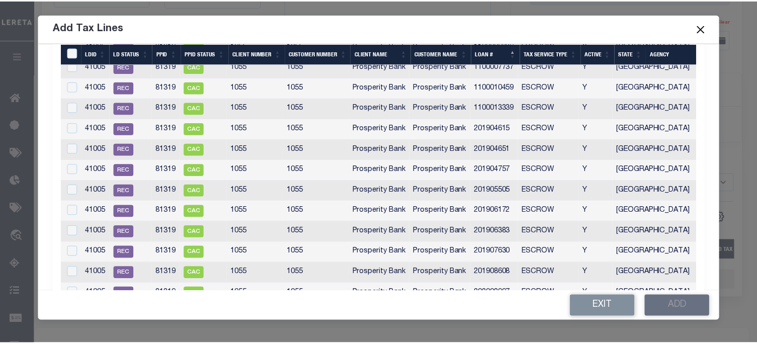
scroll to position [352, 0]
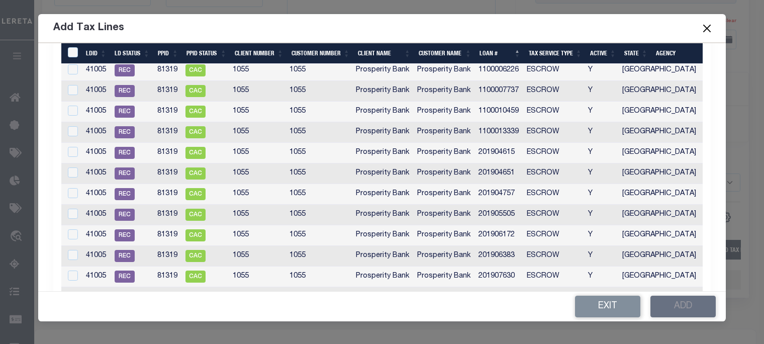
click at [705, 27] on button "Close" at bounding box center [707, 28] width 13 height 13
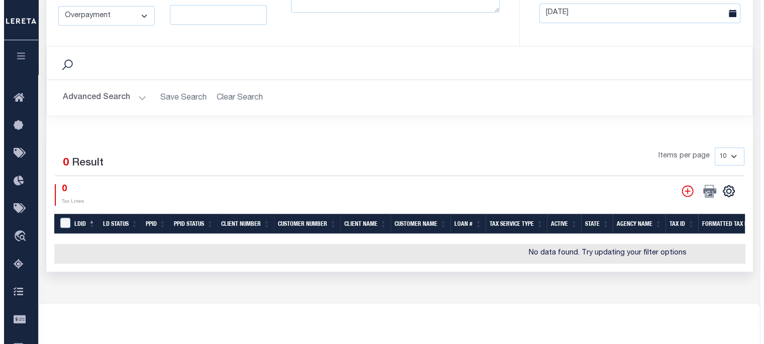
scroll to position [310, 0]
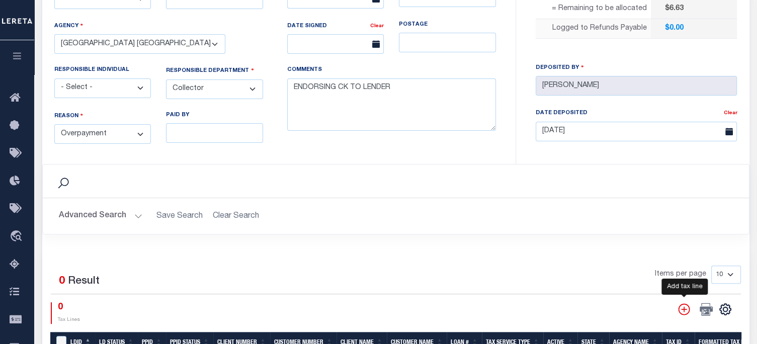
click at [684, 304] on icon "" at bounding box center [683, 309] width 13 height 13
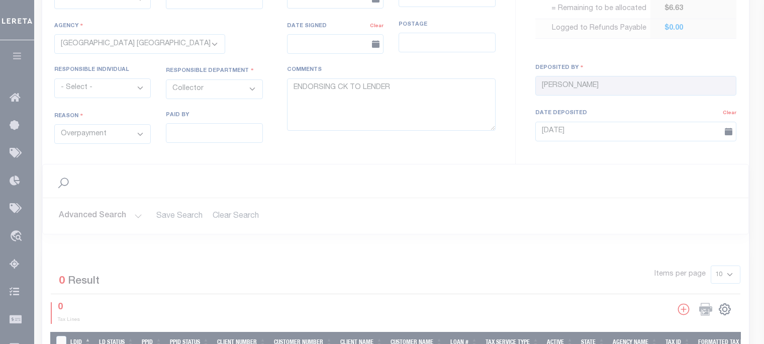
scroll to position [0, 0]
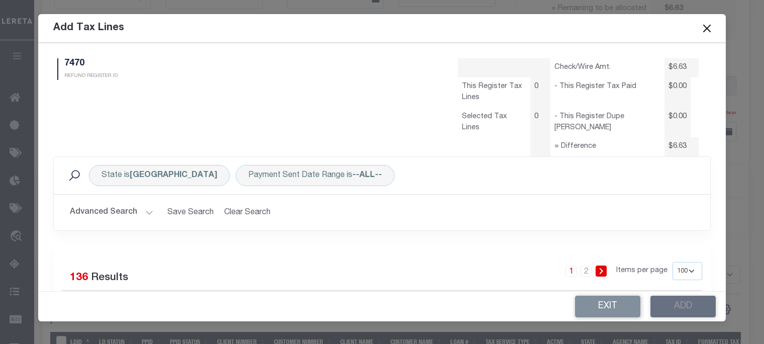
select select "100"
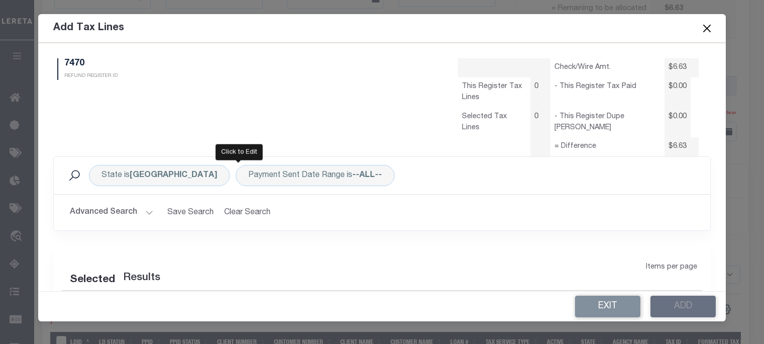
select select "100"
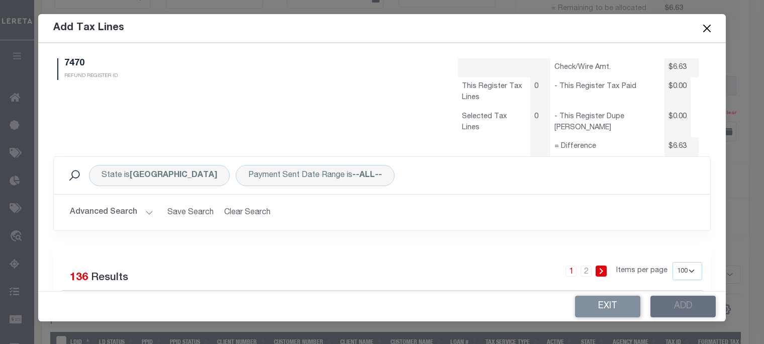
click at [121, 213] on button "Advanced Search" at bounding box center [111, 213] width 83 height 20
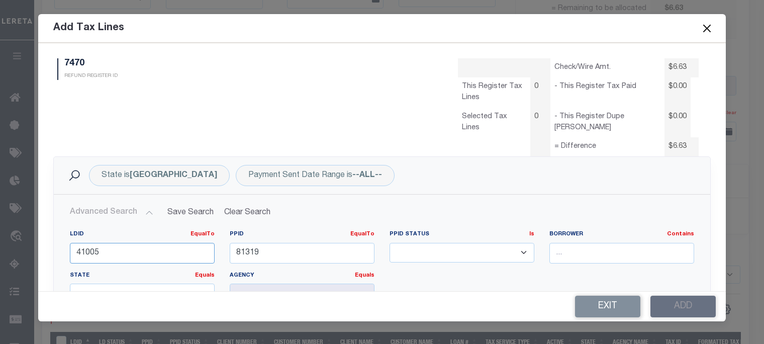
click at [117, 250] on input "41005" at bounding box center [142, 253] width 145 height 21
type input "41003"
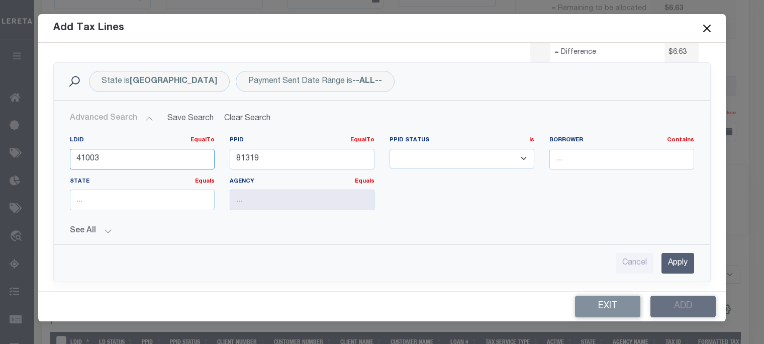
scroll to position [101, 0]
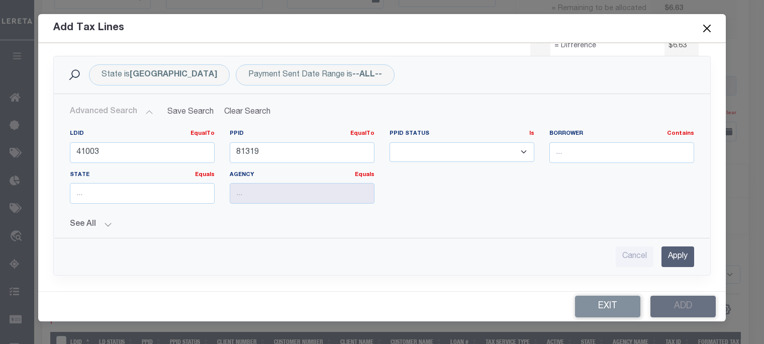
click at [682, 256] on input "Apply" at bounding box center [678, 256] width 33 height 21
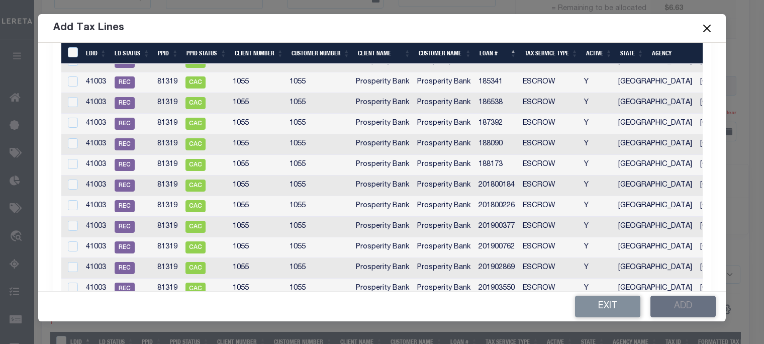
scroll to position [402, 0]
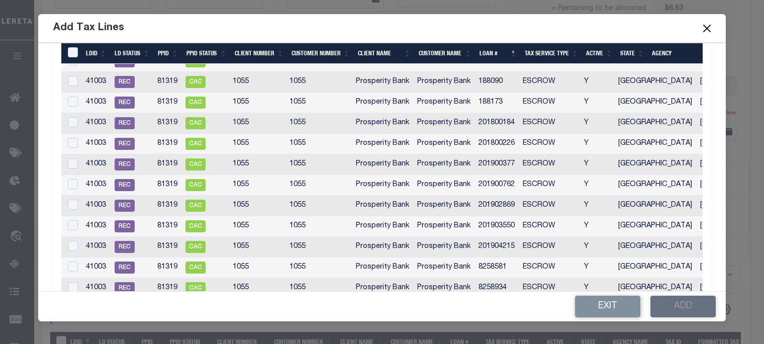
click at [499, 181] on td "201900762" at bounding box center [497, 185] width 44 height 21
checkbox input "true"
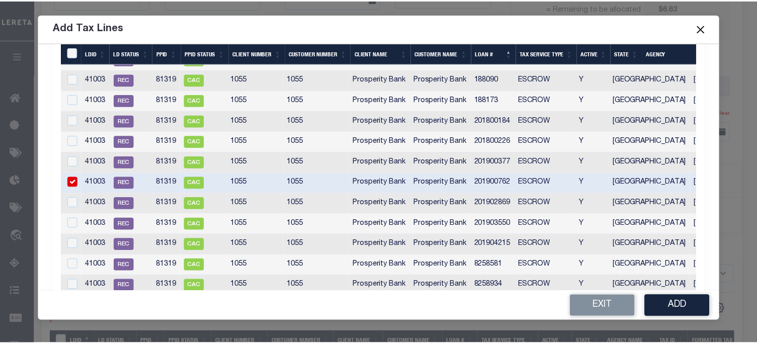
scroll to position [400, 0]
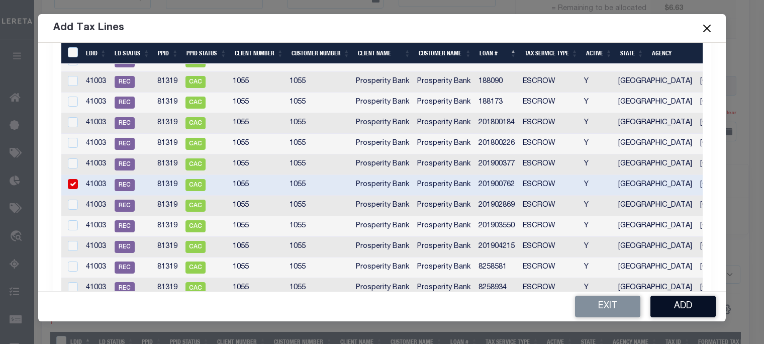
click at [678, 306] on button "Add" at bounding box center [683, 307] width 65 height 22
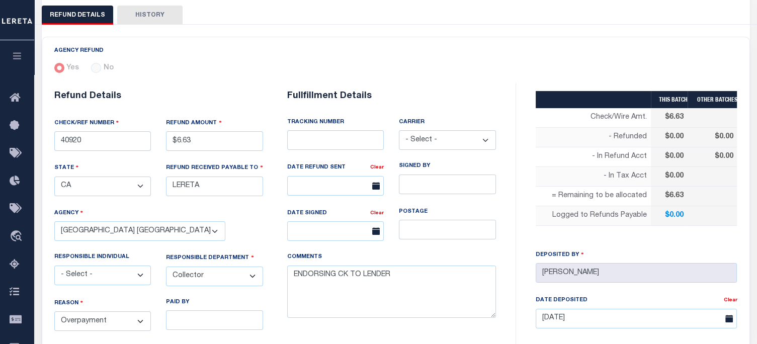
scroll to position [9, 0]
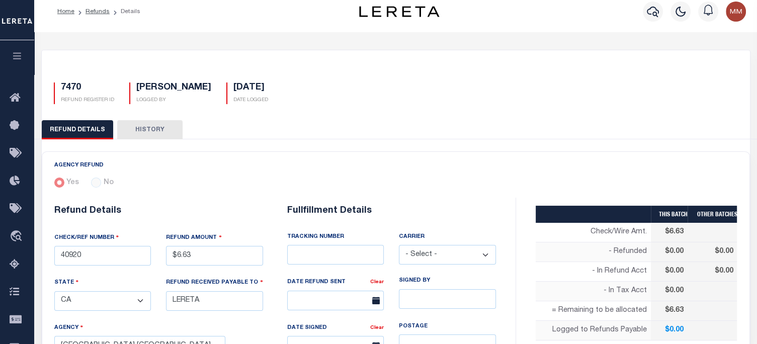
drag, startPoint x: 429, startPoint y: 254, endPoint x: 425, endPoint y: 242, distance: 12.9
click at [429, 254] on select "- Select - Fedex USPS" at bounding box center [447, 255] width 97 height 20
select select "FDX"
click at [399, 245] on select "- Select - Fedex USPS" at bounding box center [447, 255] width 97 height 20
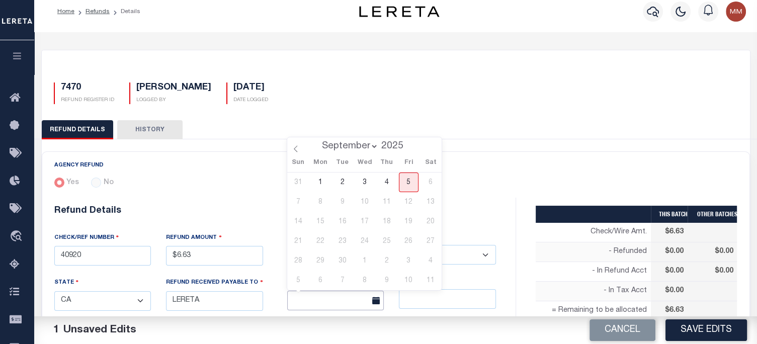
click at [336, 301] on input "text" at bounding box center [335, 301] width 97 height 20
click at [413, 182] on span "5" at bounding box center [409, 182] width 20 height 20
type input "[DATE]"
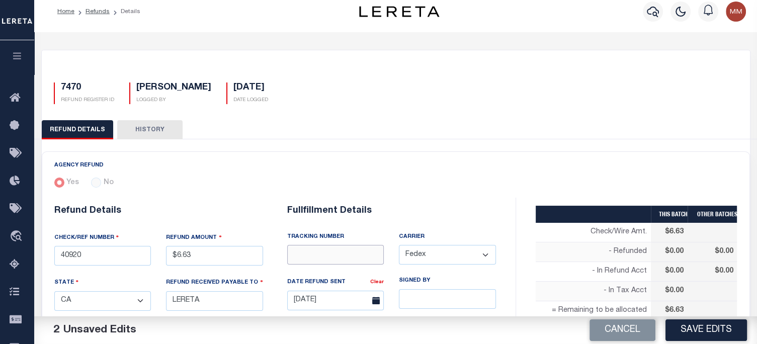
click at [326, 257] on input "text" at bounding box center [335, 255] width 97 height 20
type input "8840 7227 5854"
click at [718, 324] on button "Save Edits" at bounding box center [705, 330] width 81 height 22
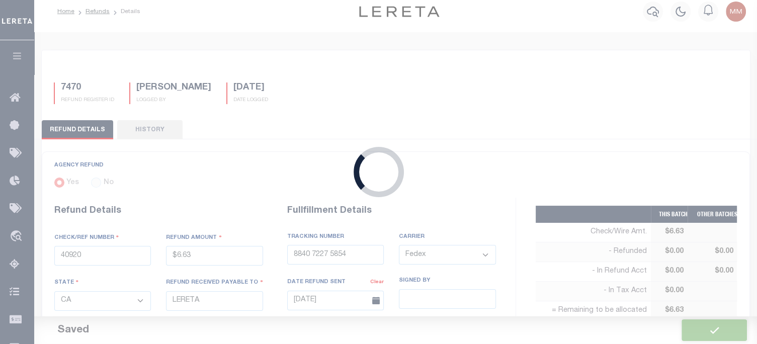
type input "$6.63"
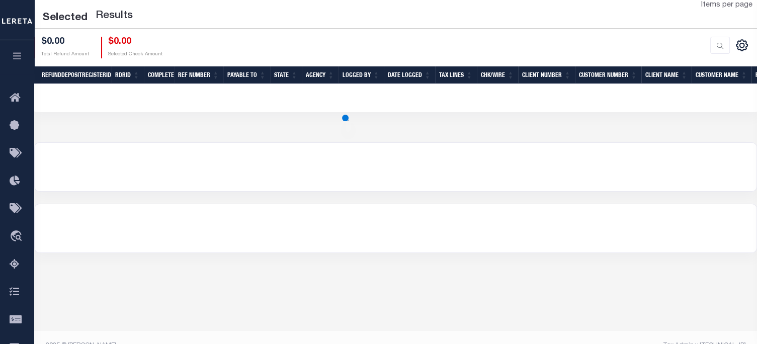
scroll to position [189, 0]
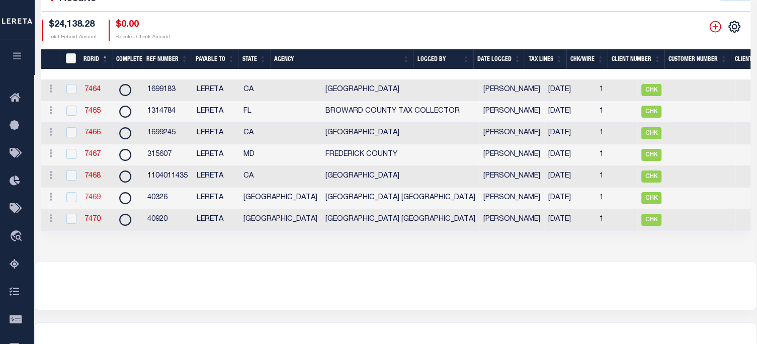
click at [97, 201] on link "7469" at bounding box center [92, 197] width 16 height 7
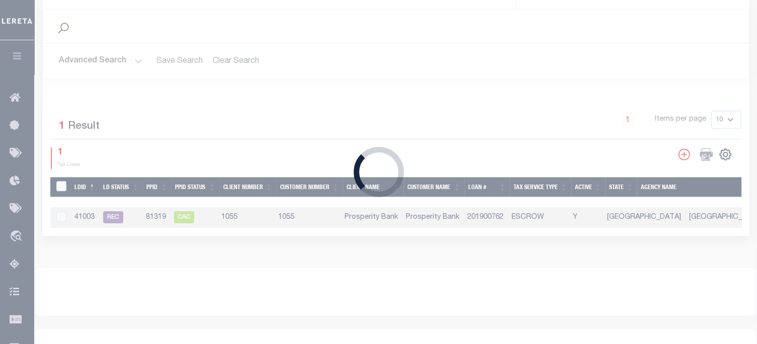
type input "40326"
type input "$6.69"
select select
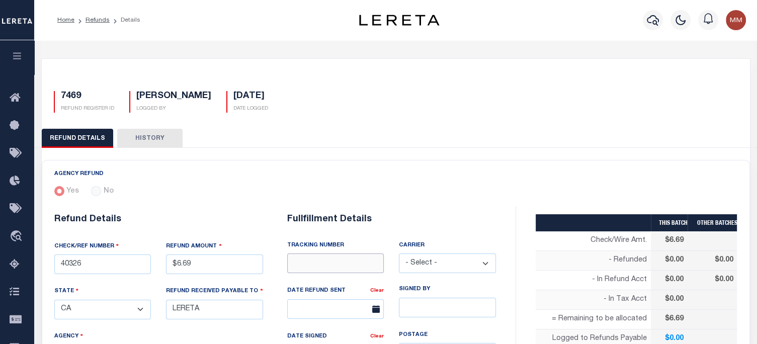
click at [343, 265] on input "text" at bounding box center [335, 263] width 97 height 20
type input "8840 7227 5854"
click at [439, 261] on select "- Select - Fedex USPS" at bounding box center [447, 263] width 97 height 20
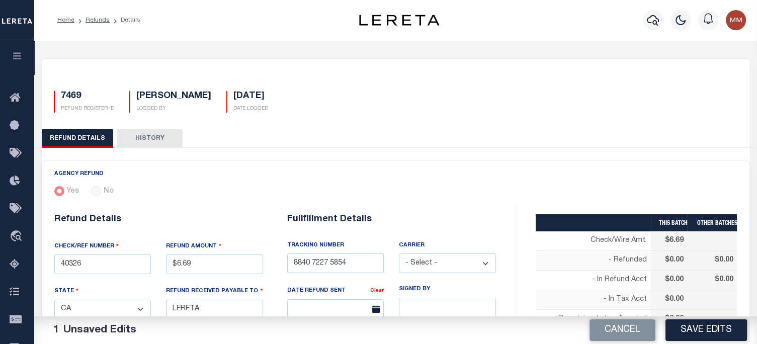
select select "FDX"
click at [399, 253] on select "- Select - Fedex USPS" at bounding box center [447, 263] width 97 height 20
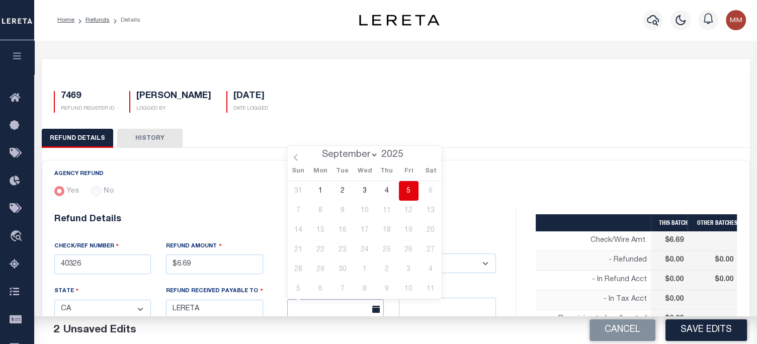
click at [338, 310] on input "text" at bounding box center [335, 309] width 97 height 20
click at [408, 192] on span "5" at bounding box center [409, 191] width 20 height 20
type input "[DATE]"
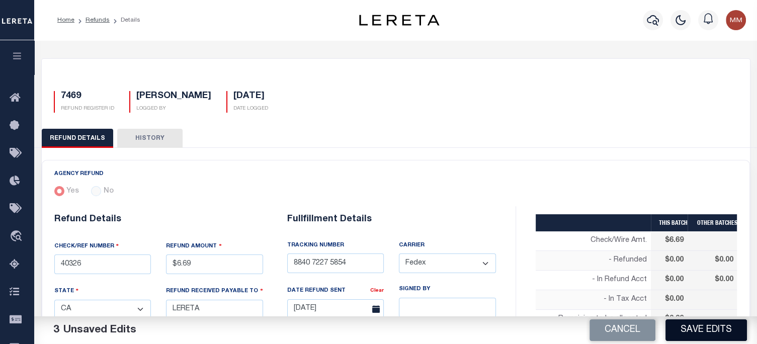
click at [702, 330] on button "Save Edits" at bounding box center [705, 330] width 81 height 22
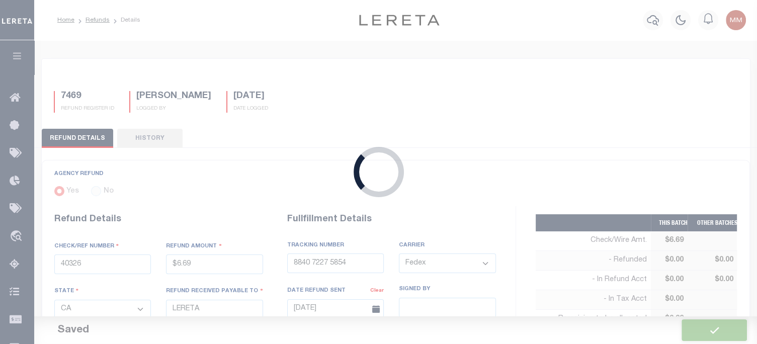
type input "$6.69"
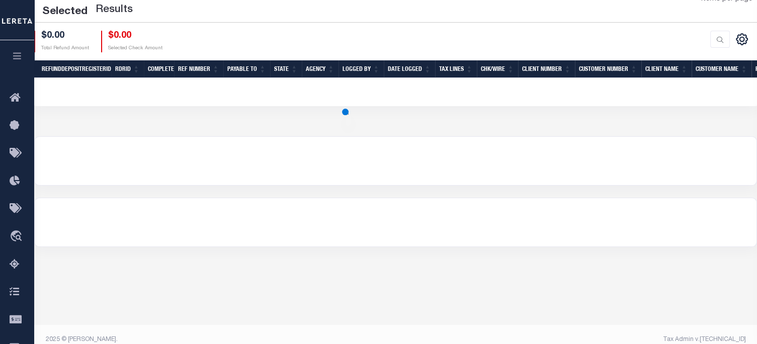
scroll to position [189, 0]
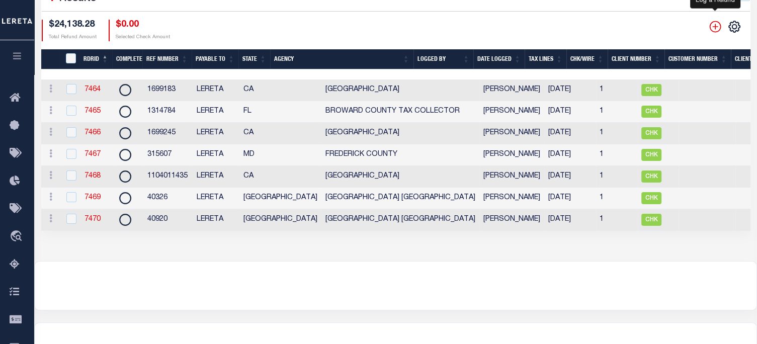
click at [711, 27] on icon "" at bounding box center [714, 26] width 13 height 13
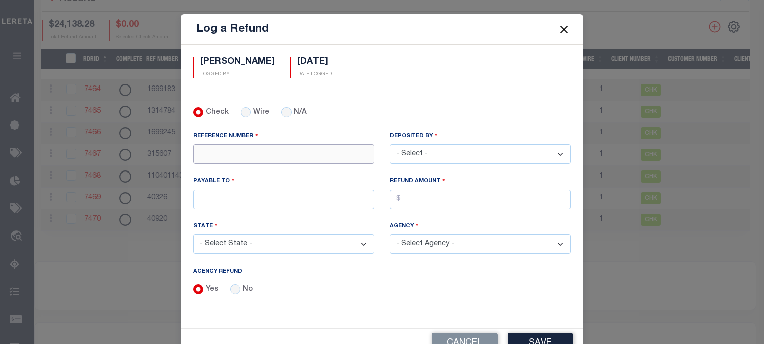
click at [232, 157] on input "REFERENCE NUMBER" at bounding box center [283, 154] width 181 height 20
type input "8749"
click at [475, 151] on select "- Select - [PERSON_NAME] [PERSON_NAME] [PERSON_NAME] [PERSON_NAME] [PERSON_NAME…" at bounding box center [480, 154] width 181 height 20
select select "[PERSON_NAME]"
click at [390, 144] on select "- Select - [PERSON_NAME] [PERSON_NAME] [PERSON_NAME] [PERSON_NAME] [PERSON_NAME…" at bounding box center [480, 154] width 181 height 20
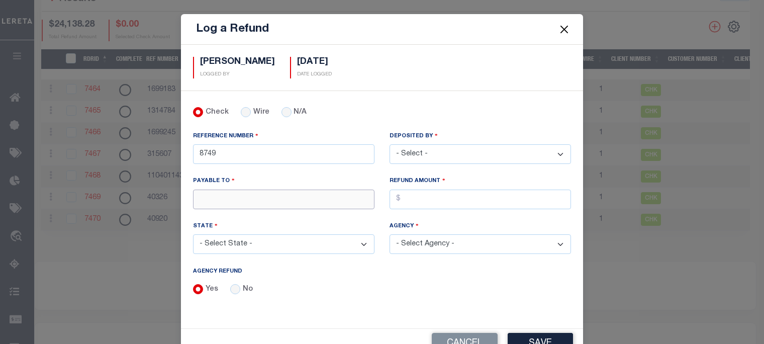
click at [247, 194] on input "PAYABLE TO" at bounding box center [283, 200] width 181 height 20
type input "LERETA"
click at [432, 196] on input "AGENCY REFUND" at bounding box center [480, 200] width 181 height 20
type input "$1,533.76"
click at [294, 245] on select "- Select State - [US_STATE] AL AR AZ CA CO [GEOGRAPHIC_DATA] [GEOGRAPHIC_DATA] …" at bounding box center [283, 244] width 181 height 20
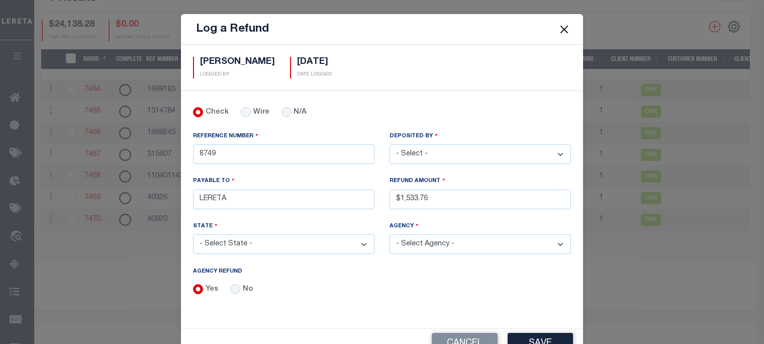
select select "[GEOGRAPHIC_DATA]"
click at [193, 234] on select "- Select State - [US_STATE] AL AR AZ CA CO [GEOGRAPHIC_DATA] [GEOGRAPHIC_DATA] …" at bounding box center [283, 244] width 181 height 20
click at [428, 242] on select "- Select Agency - [PERSON_NAME][GEOGRAPHIC_DATA] IRR DIST #19 [GEOGRAPHIC_DATA]…" at bounding box center [480, 244] width 181 height 20
select select "4845300000"
click at [390, 234] on select "- Select Agency - [PERSON_NAME][GEOGRAPHIC_DATA] IRR DIST #19 [GEOGRAPHIC_DATA]…" at bounding box center [480, 244] width 181 height 20
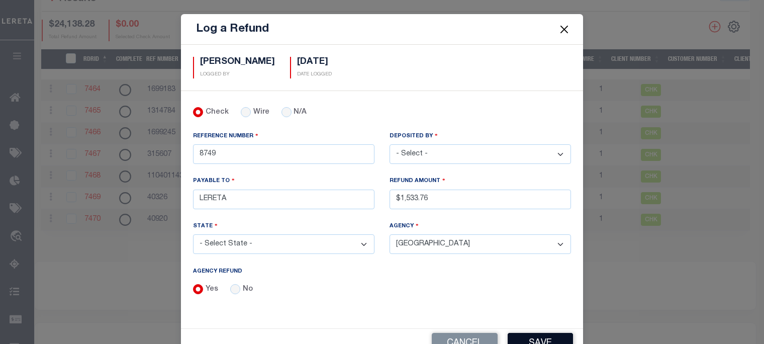
click at [535, 336] on button "Save" at bounding box center [540, 344] width 65 height 22
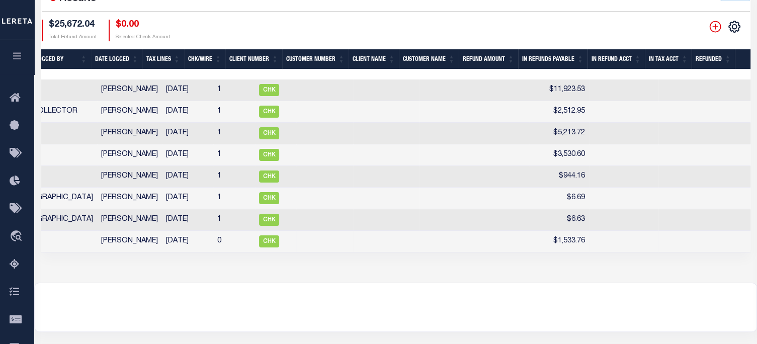
scroll to position [0, 382]
checkbox input "true"
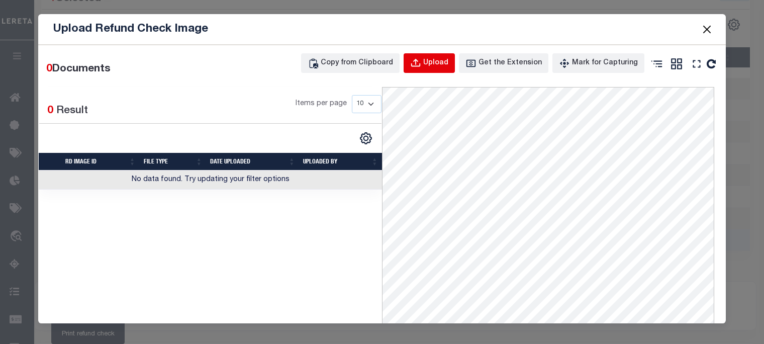
click at [442, 65] on div "Upload" at bounding box center [435, 63] width 25 height 11
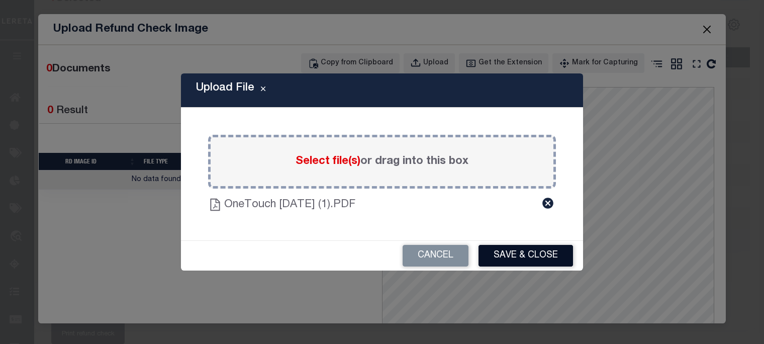
drag, startPoint x: 532, startPoint y: 254, endPoint x: 548, endPoint y: 226, distance: 32.0
click at [532, 252] on button "Save & Close" at bounding box center [526, 256] width 95 height 22
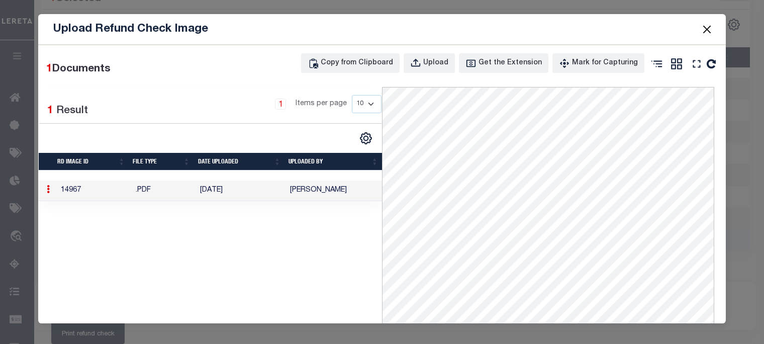
click at [705, 26] on button "Close" at bounding box center [707, 29] width 13 height 13
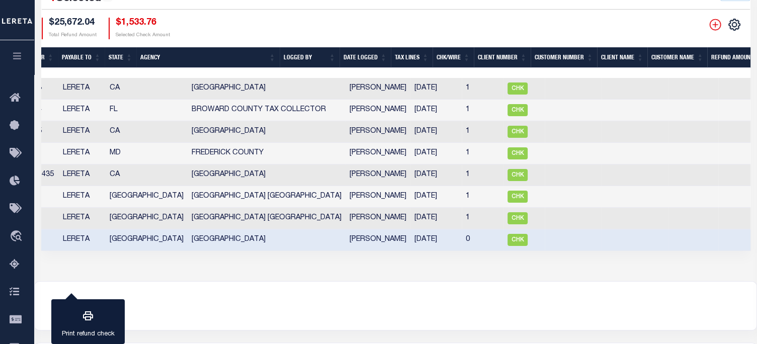
scroll to position [0, 0]
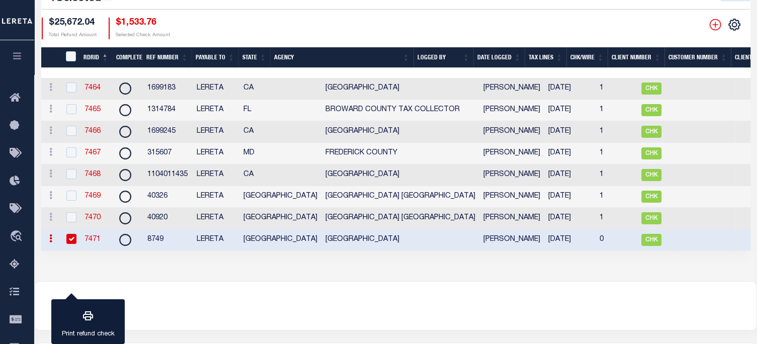
click at [90, 240] on link "7471" at bounding box center [92, 239] width 16 height 7
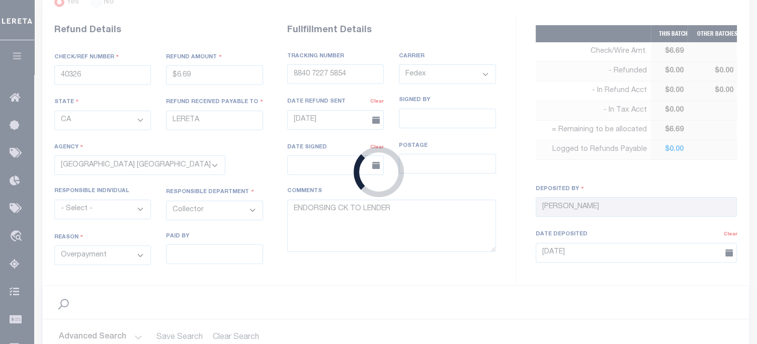
type input "8749"
type input "$1,533.76"
select select "4845300000"
select select
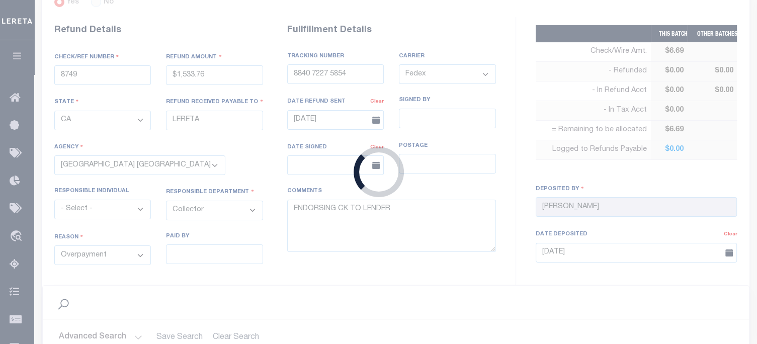
select select
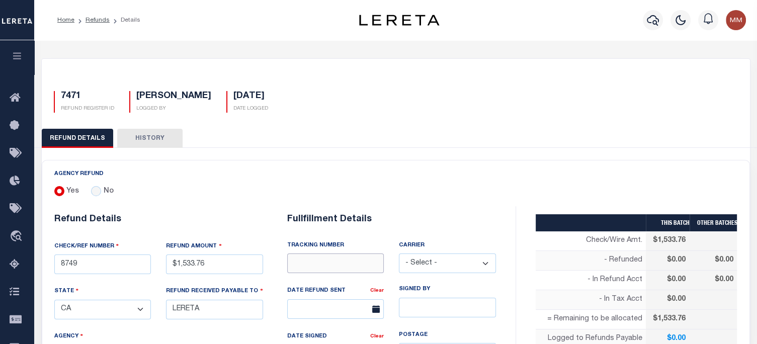
click at [311, 264] on input "text" at bounding box center [335, 263] width 97 height 20
type input "8840 7227 5854"
click at [434, 262] on select "- Select - Fedex USPS" at bounding box center [447, 263] width 97 height 20
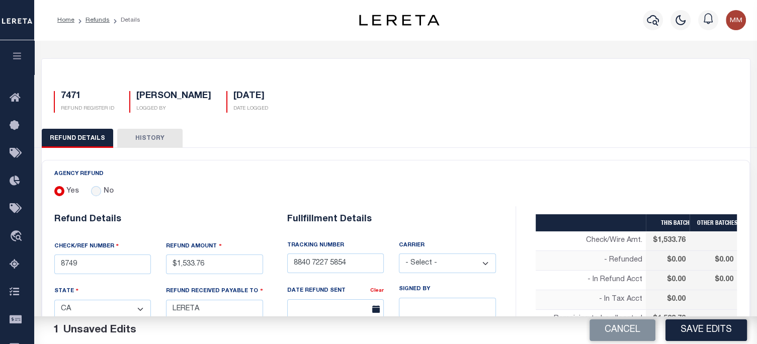
select select "FDX"
click at [399, 253] on select "- Select - Fedex USPS" at bounding box center [447, 263] width 97 height 20
click at [350, 303] on input "text" at bounding box center [335, 309] width 97 height 20
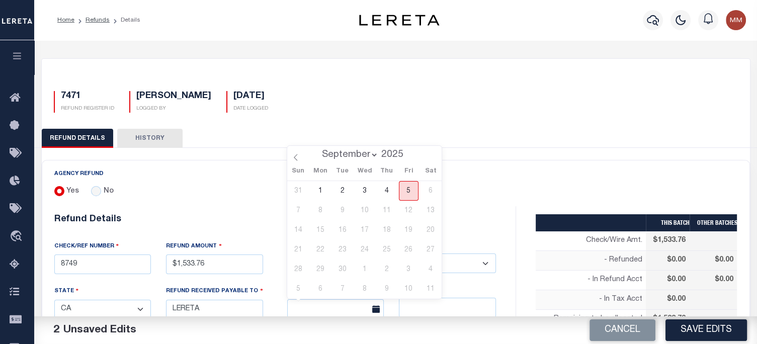
click at [410, 189] on span "5" at bounding box center [409, 191] width 20 height 20
type input "[DATE]"
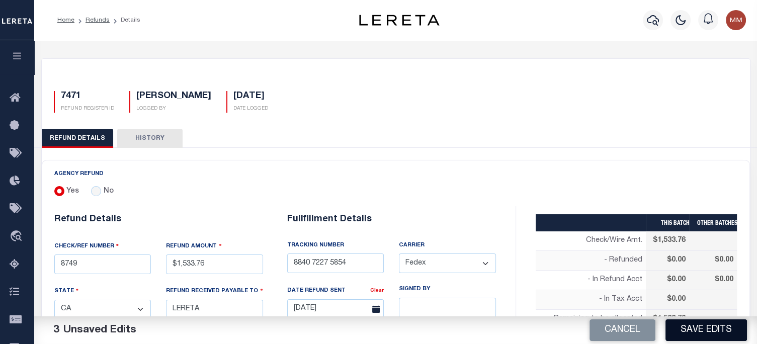
click at [688, 330] on button "Save Edits" at bounding box center [705, 330] width 81 height 22
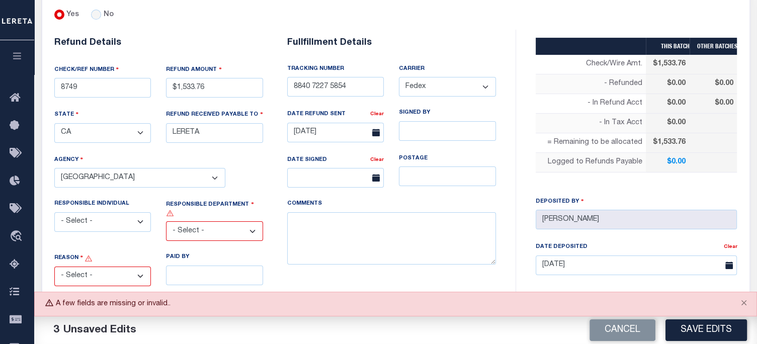
scroll to position [201, 0]
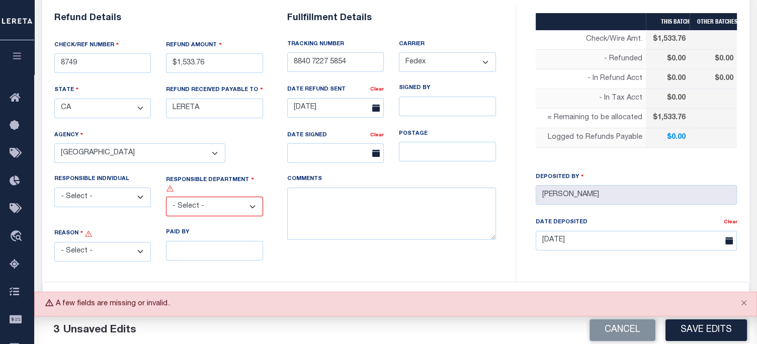
click at [100, 245] on select "- Select - Change In Value Discount Applied Duplicate Payment Exemption Applied…" at bounding box center [102, 252] width 97 height 20
select select "OVP"
click at [54, 242] on select "- Select - Change In Value Discount Applied Duplicate Payment Exemption Applied…" at bounding box center [102, 252] width 97 height 20
click at [179, 197] on select "- Select - 3rd Party Accounting AI Collector Customer Customer Service FactR JA…" at bounding box center [214, 207] width 97 height 20
select select "COL"
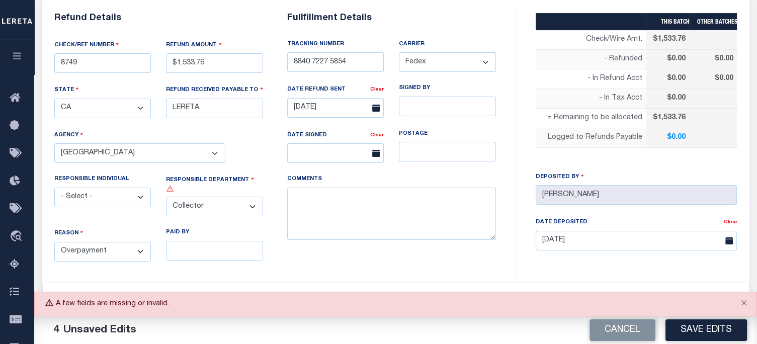
click at [166, 197] on select "- Select - 3rd Party Accounting AI Collector Customer Customer Service FactR JA…" at bounding box center [214, 207] width 97 height 20
drag, startPoint x: 338, startPoint y: 202, endPoint x: 330, endPoint y: 206, distance: 8.8
click at [336, 204] on textarea "COMMENTS" at bounding box center [391, 214] width 209 height 53
type textarea "e"
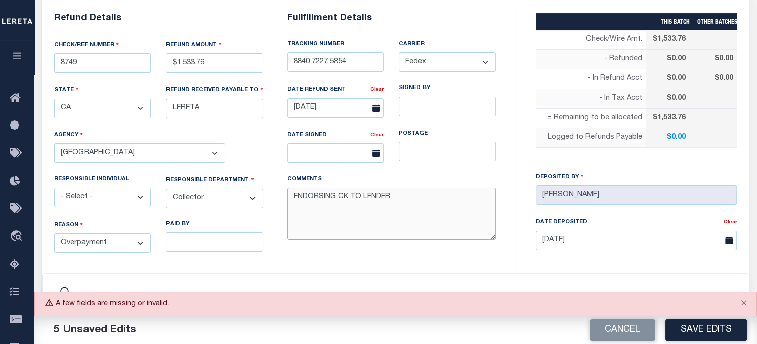
type textarea "ENDORSING CK TO LENDER"
click at [708, 334] on button "Save Edits" at bounding box center [705, 330] width 81 height 22
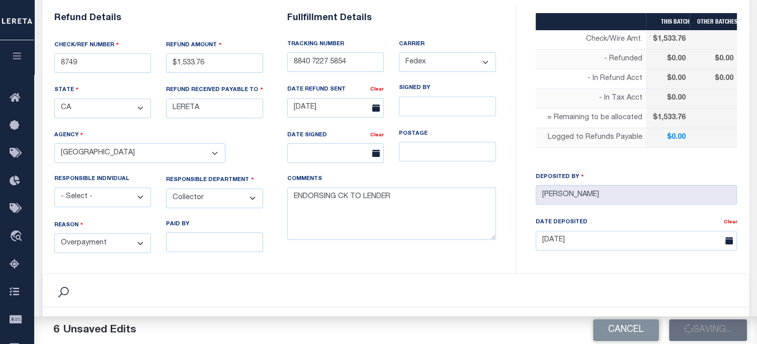
type input "$1,533.76"
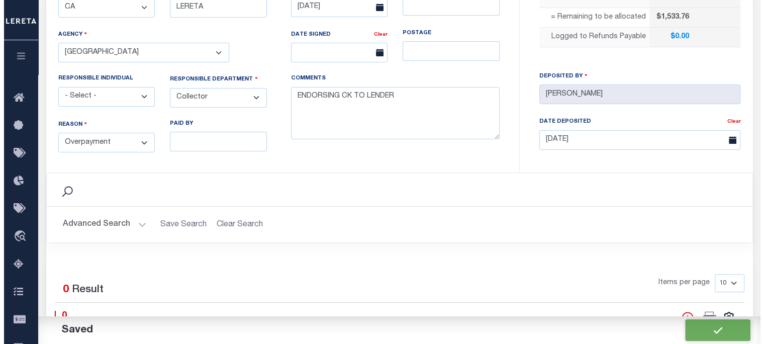
scroll to position [402, 0]
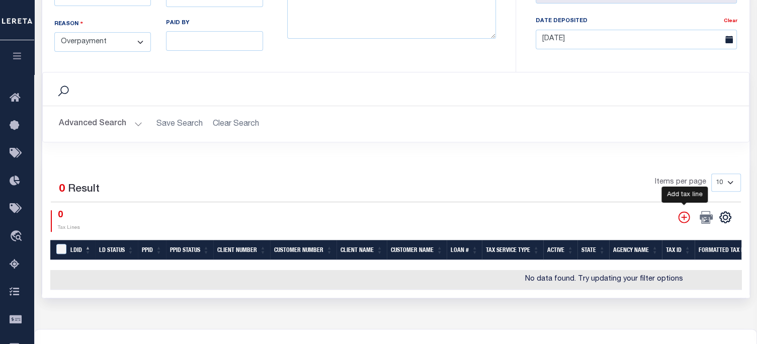
click at [683, 216] on icon "" at bounding box center [683, 217] width 13 height 13
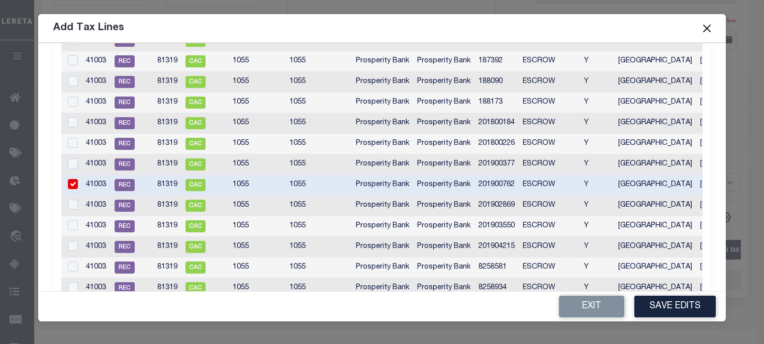
scroll to position [0, 0]
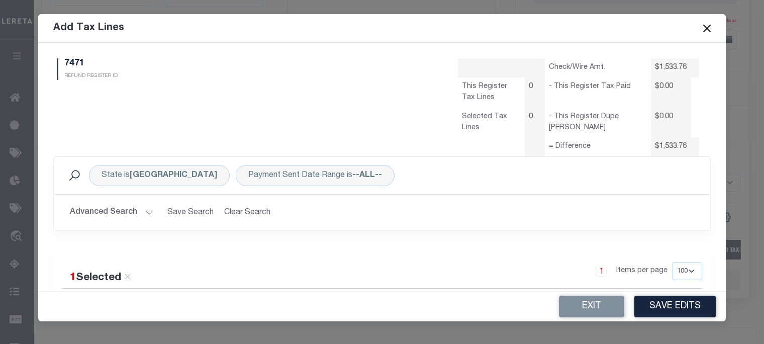
select select "100"
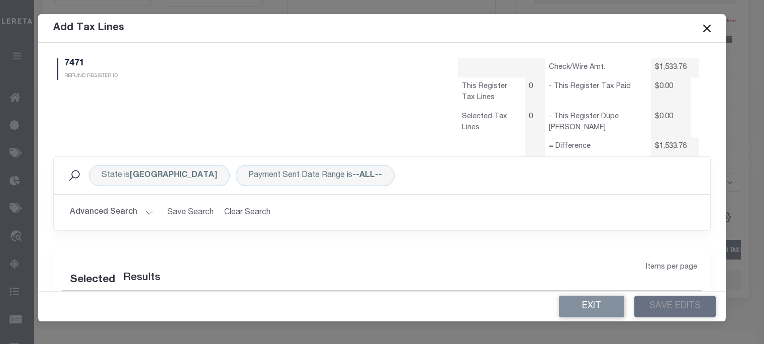
select select "100"
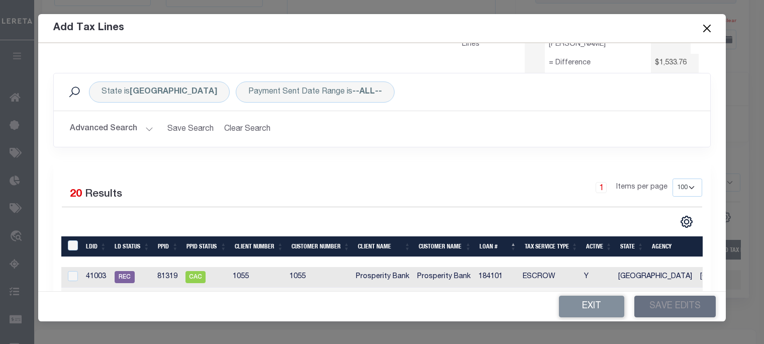
scroll to position [101, 0]
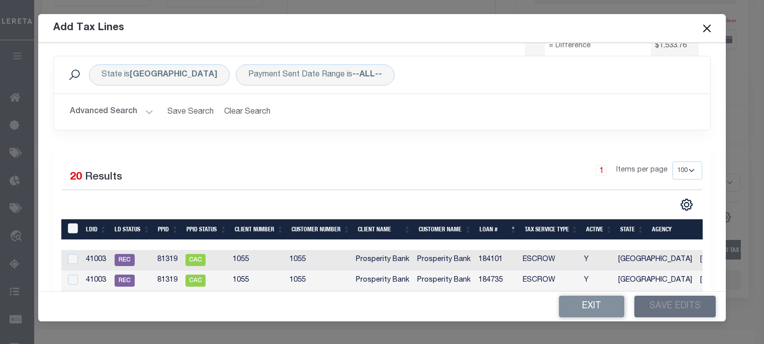
click at [147, 108] on button "Advanced Search" at bounding box center [111, 112] width 83 height 20
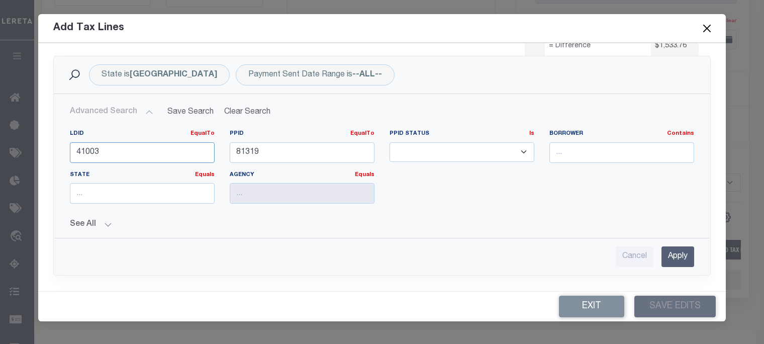
drag, startPoint x: 137, startPoint y: 153, endPoint x: -74, endPoint y: 169, distance: 211.8
click at [0, 169] on html "Home Refunds Details Profile Sign out" at bounding box center [382, 25] width 764 height 854
type input "41222"
click at [295, 151] on input "81319" at bounding box center [302, 152] width 145 height 21
type input "8"
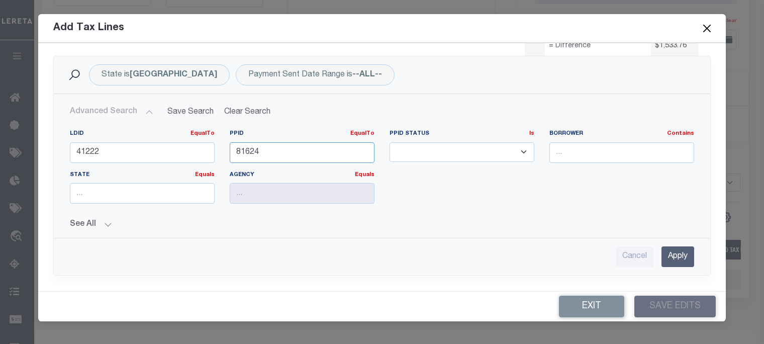
type input "81624"
click at [678, 251] on input "Apply" at bounding box center [678, 256] width 33 height 21
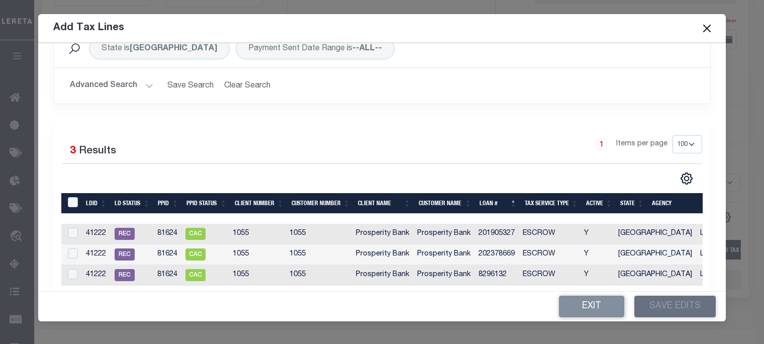
scroll to position [150, 0]
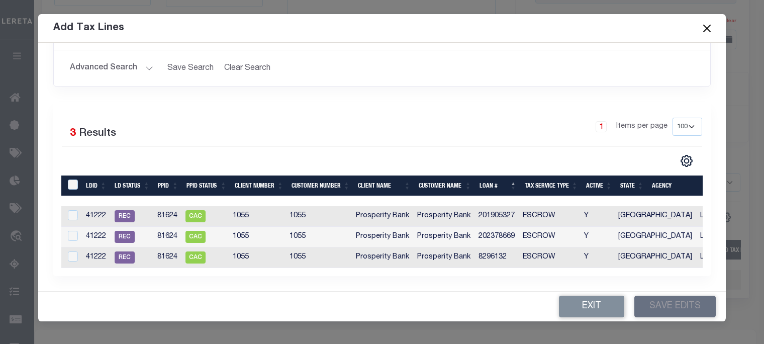
click at [505, 229] on td "202378669" at bounding box center [497, 237] width 44 height 21
checkbox input "true"
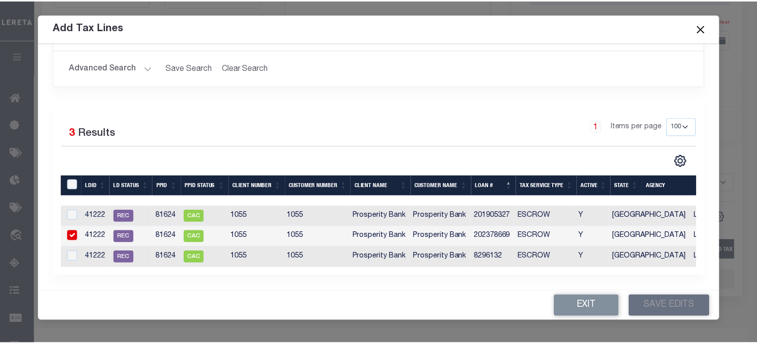
scroll to position [148, 0]
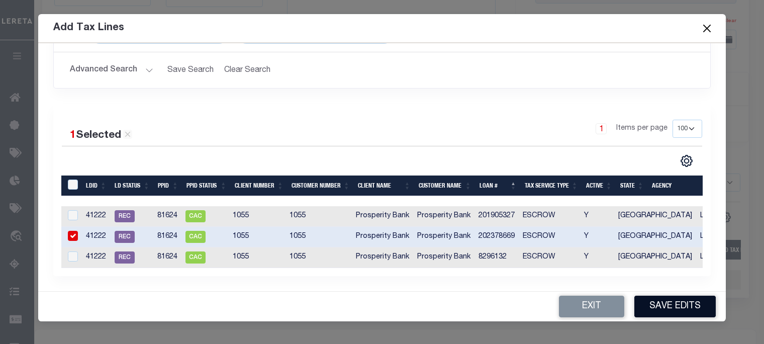
click at [675, 302] on button "Save Edits" at bounding box center [674, 307] width 81 height 22
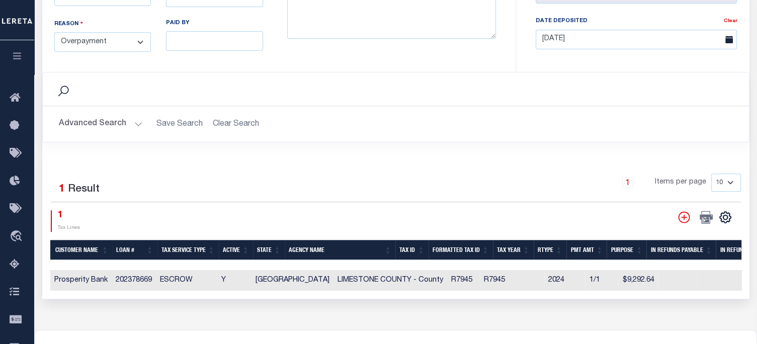
scroll to position [251, 0]
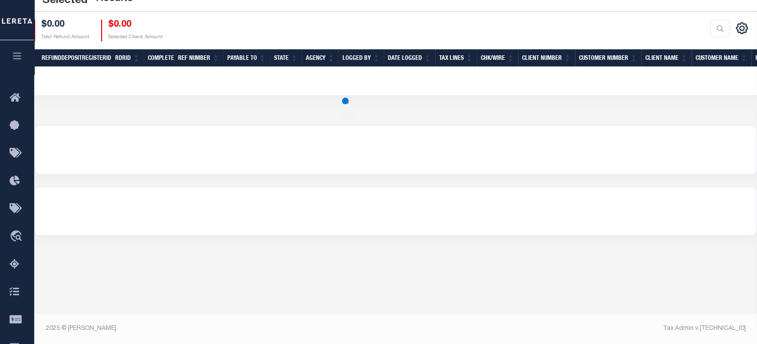
scroll to position [189, 0]
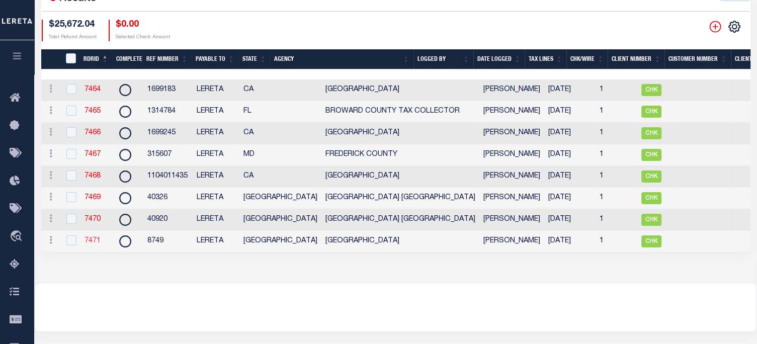
click at [88, 244] on link "7471" at bounding box center [92, 240] width 16 height 7
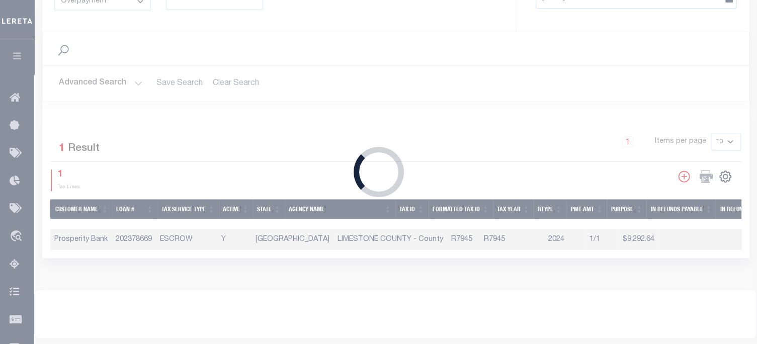
type input "$1,533.76"
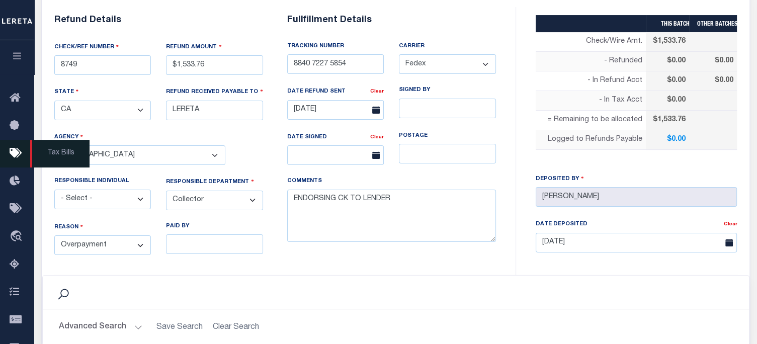
scroll to position [201, 0]
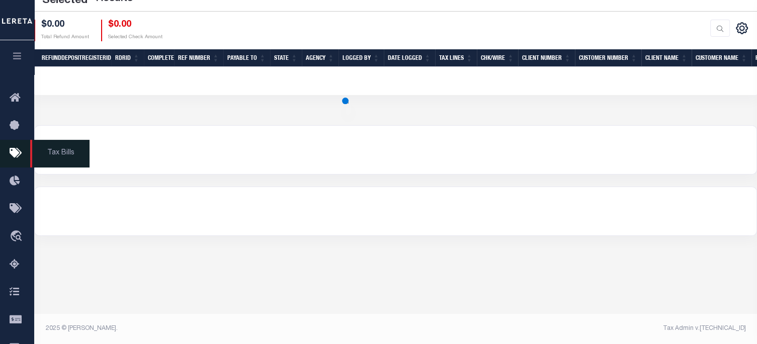
scroll to position [189, 0]
